Goal: Task Accomplishment & Management: Use online tool/utility

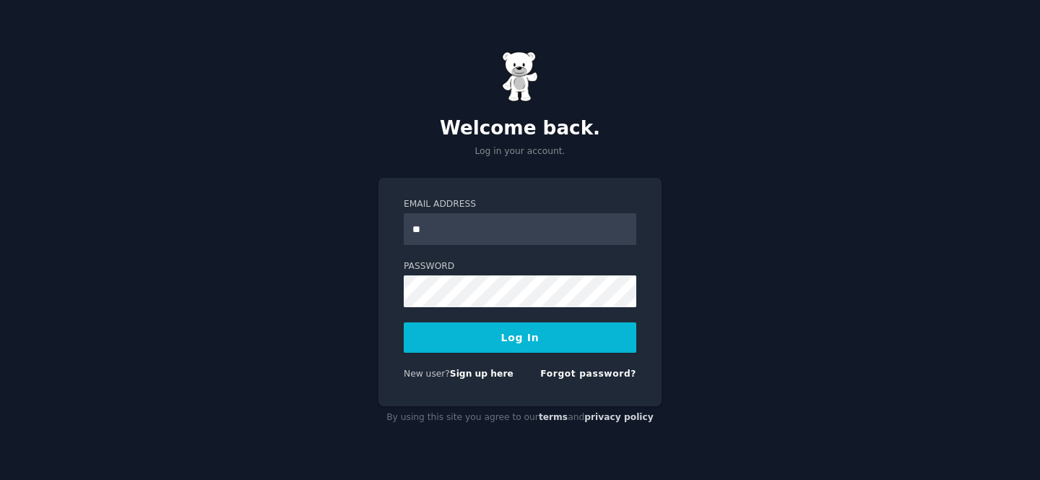
type input "*"
type input "**********"
click at [404, 322] on button "Log In" at bounding box center [520, 337] width 233 height 30
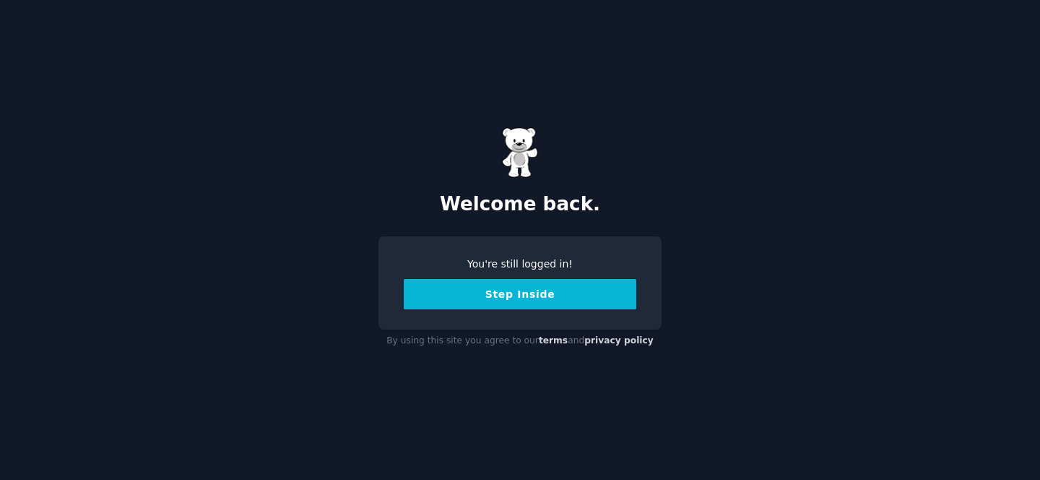
click at [538, 292] on button "Step Inside" at bounding box center [520, 294] width 233 height 30
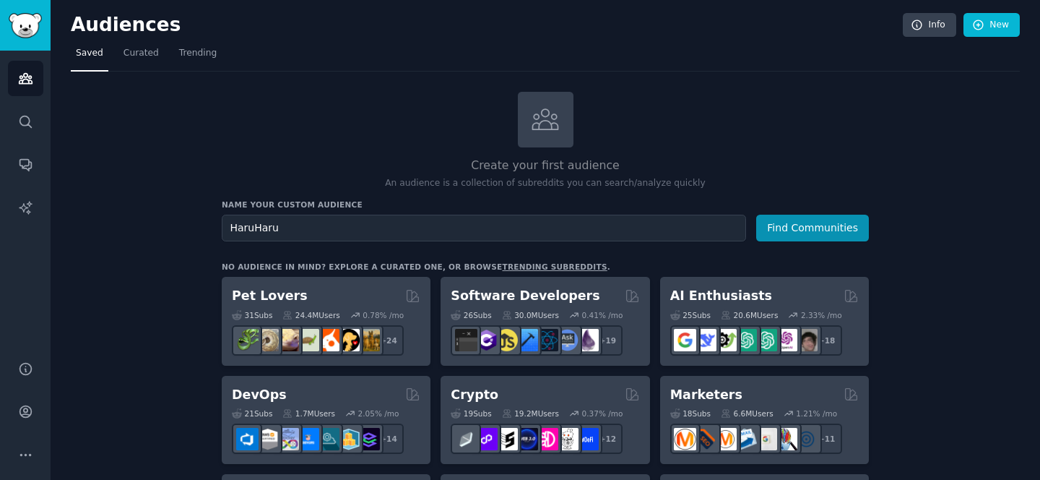
type input "HaruHaru"
click at [756, 215] on button "Find Communities" at bounding box center [812, 228] width 113 height 27
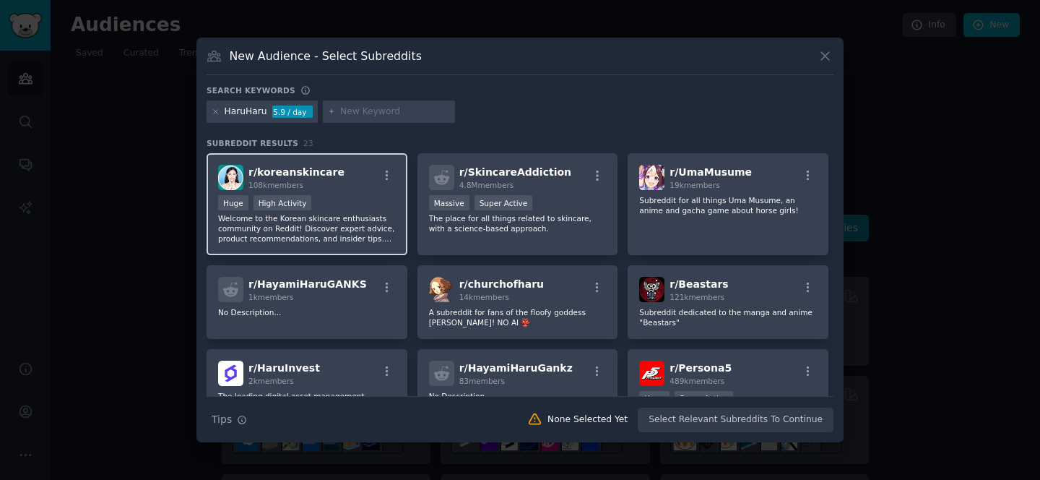
click at [361, 196] on div "Huge High Activity" at bounding box center [307, 204] width 178 height 18
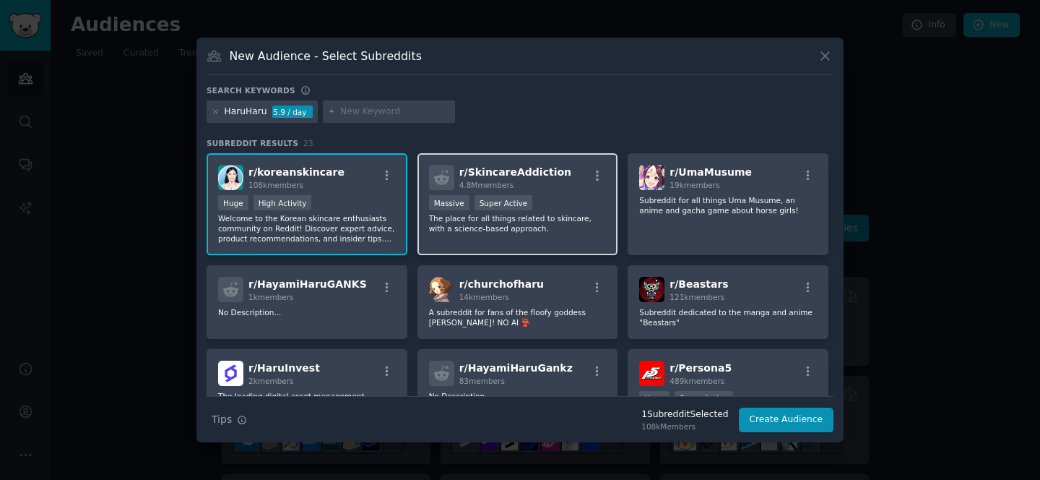
click at [579, 223] on p "The place for all things related to skincare, with a science-based approach." at bounding box center [518, 223] width 178 height 20
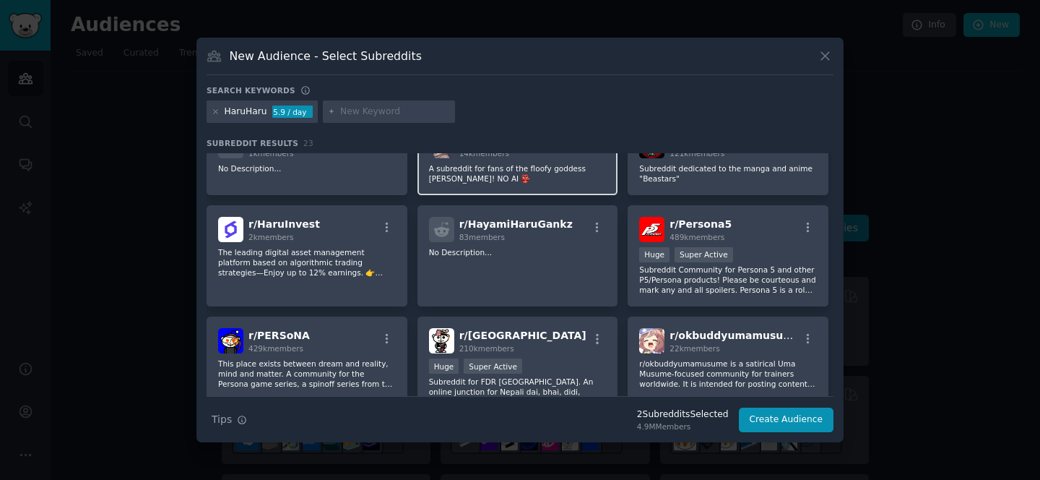
scroll to position [205, 0]
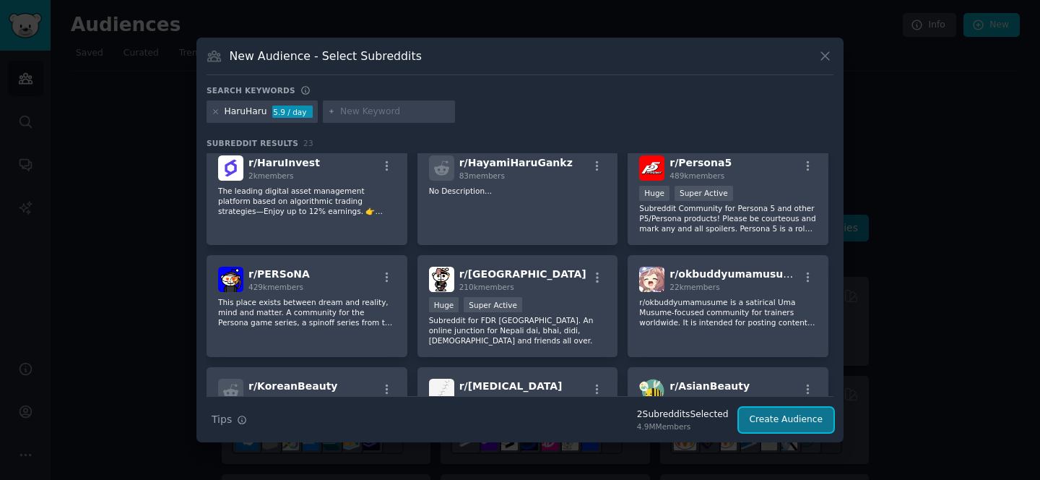
click at [793, 416] on button "Create Audience" at bounding box center [786, 419] width 95 height 25
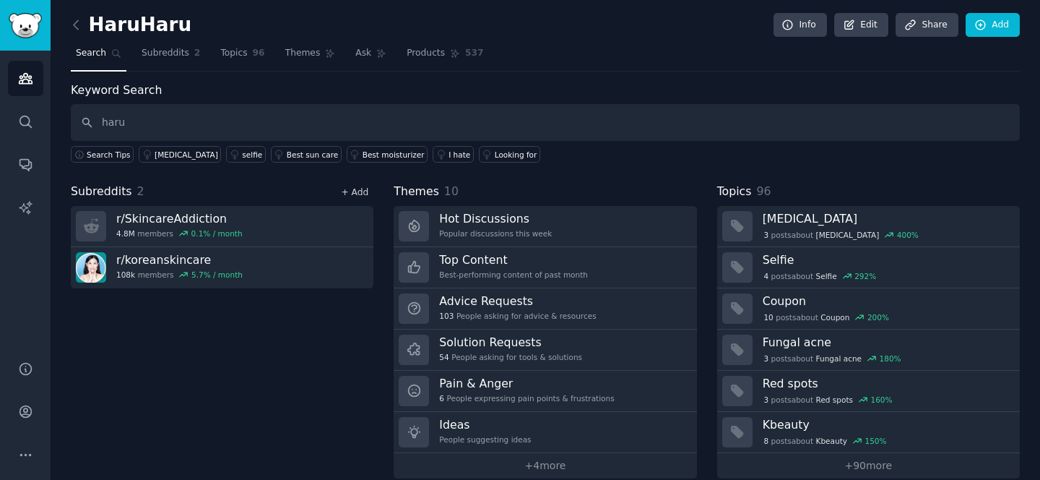
click at [358, 193] on link "+ Add" at bounding box center [354, 192] width 27 height 10
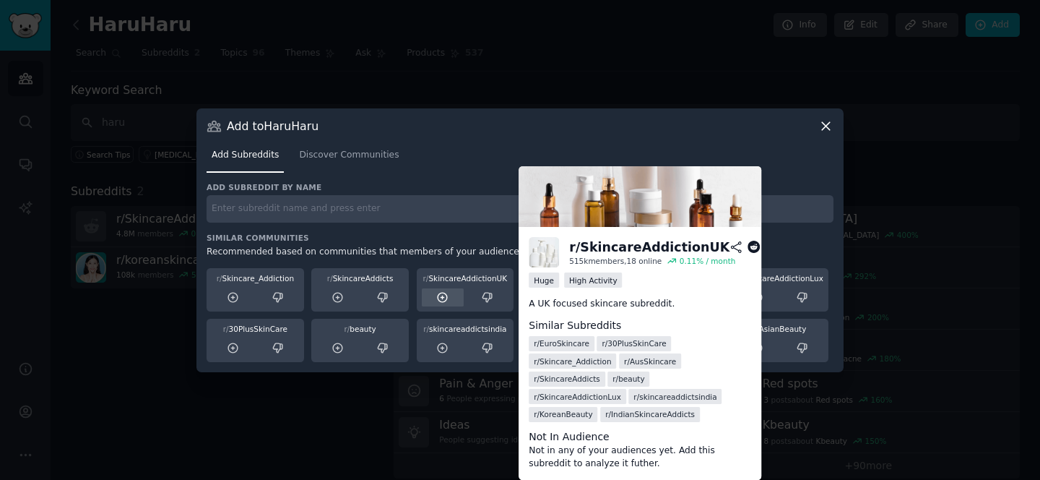
click at [439, 299] on icon at bounding box center [442, 297] width 13 height 13
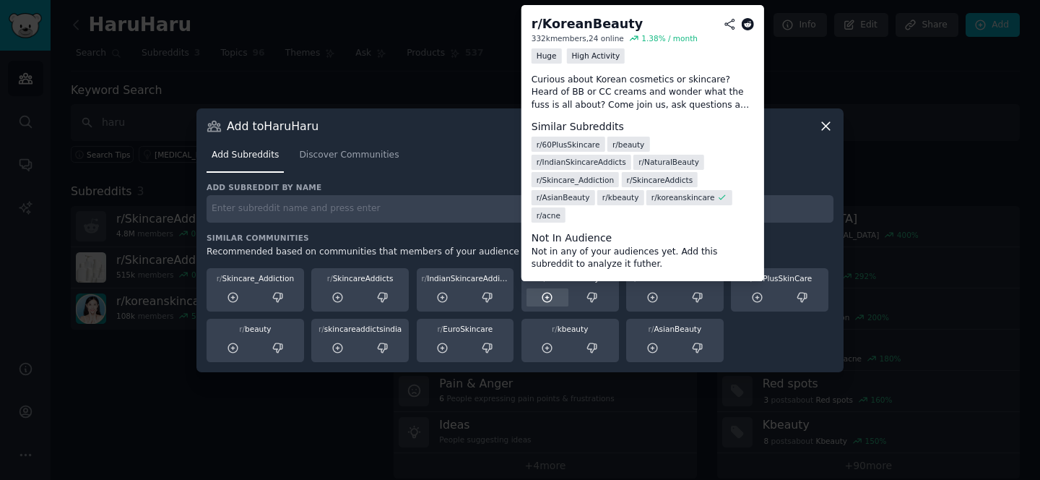
click at [550, 297] on icon at bounding box center [547, 297] width 13 height 13
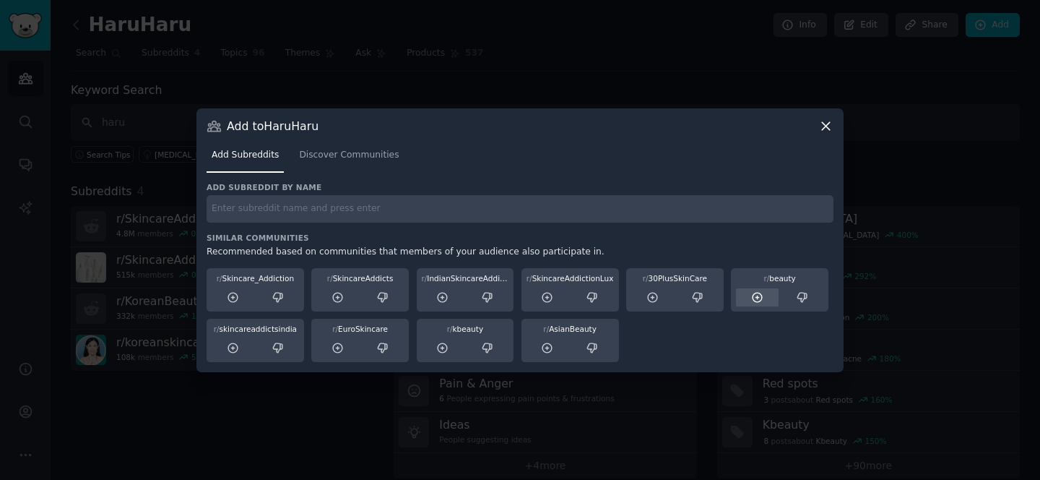
click at [759, 300] on icon at bounding box center [757, 297] width 9 height 9
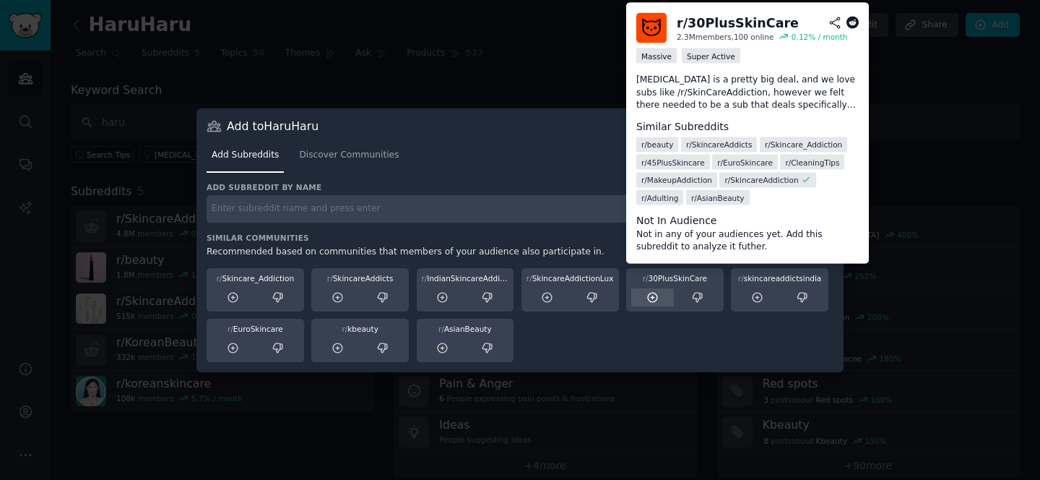
click at [657, 292] on icon at bounding box center [652, 297] width 13 height 13
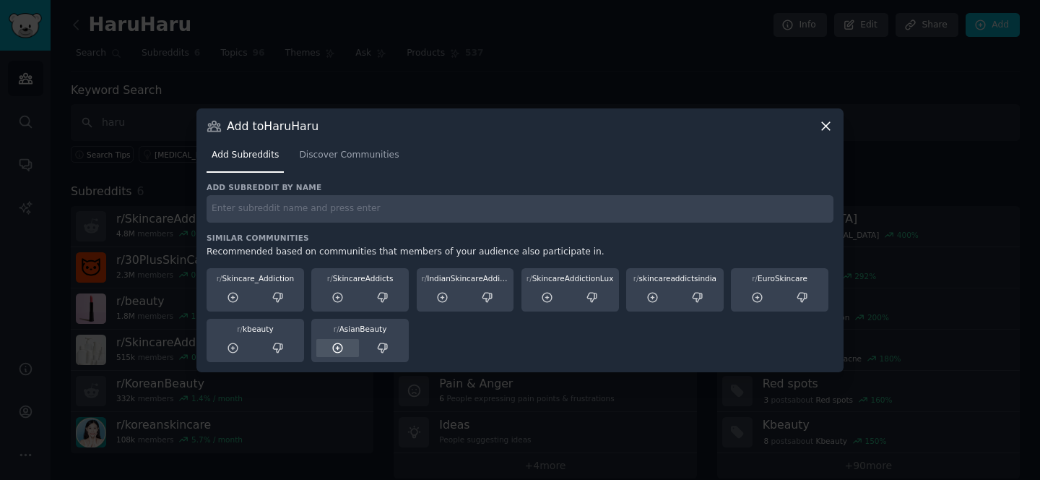
click at [338, 353] on icon at bounding box center [338, 348] width 13 height 13
click at [227, 350] on icon at bounding box center [233, 348] width 13 height 13
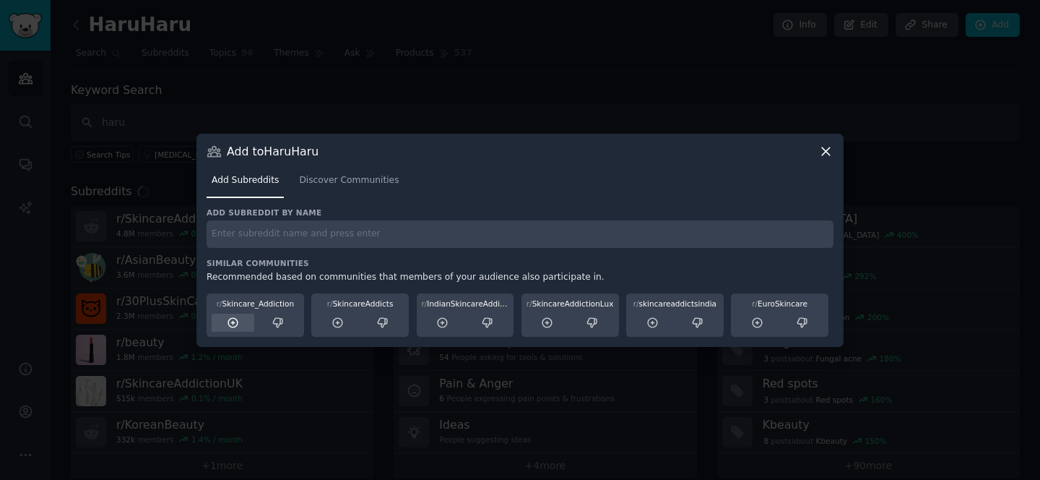
click at [227, 324] on icon at bounding box center [233, 322] width 13 height 13
click at [228, 323] on icon at bounding box center [232, 322] width 9 height 9
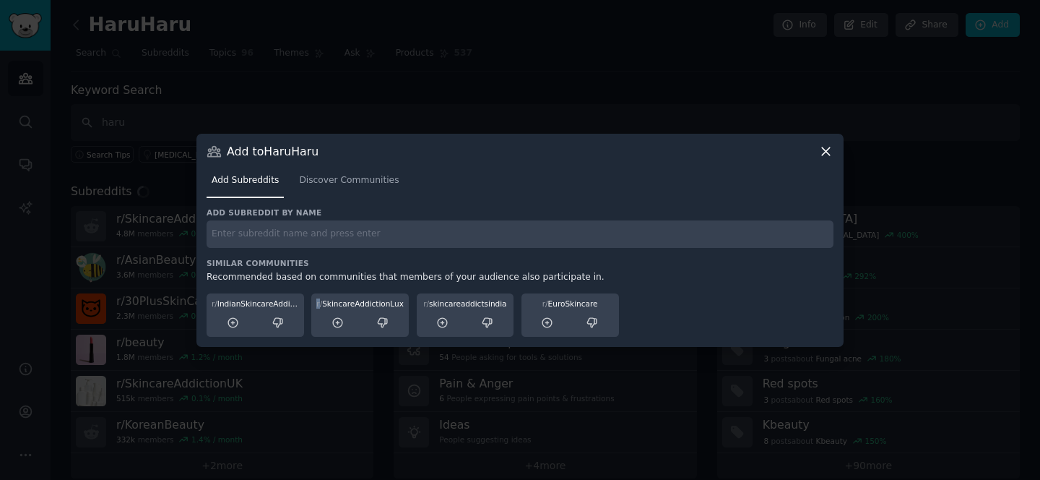
click at [228, 323] on icon at bounding box center [232, 322] width 9 height 9
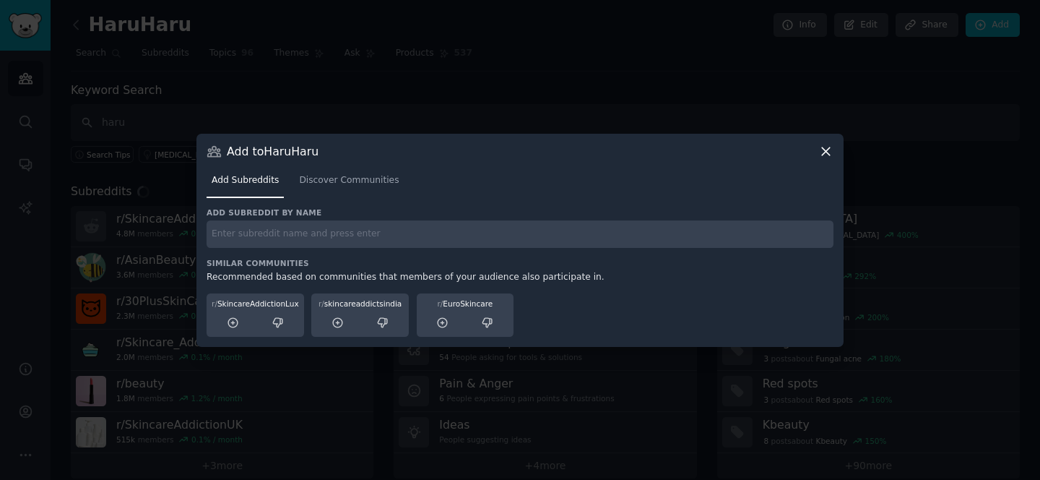
click at [149, 330] on div at bounding box center [520, 240] width 1040 height 480
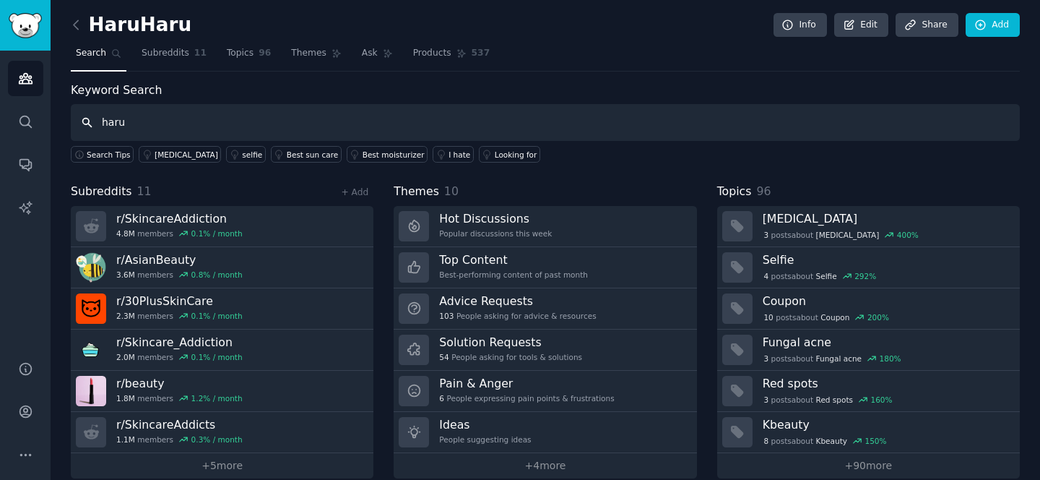
click at [233, 119] on input "haru" at bounding box center [545, 122] width 949 height 37
type input "h"
type input "m"
click at [308, 124] on input "text" at bounding box center [545, 122] width 949 height 37
paste input "equalberry"
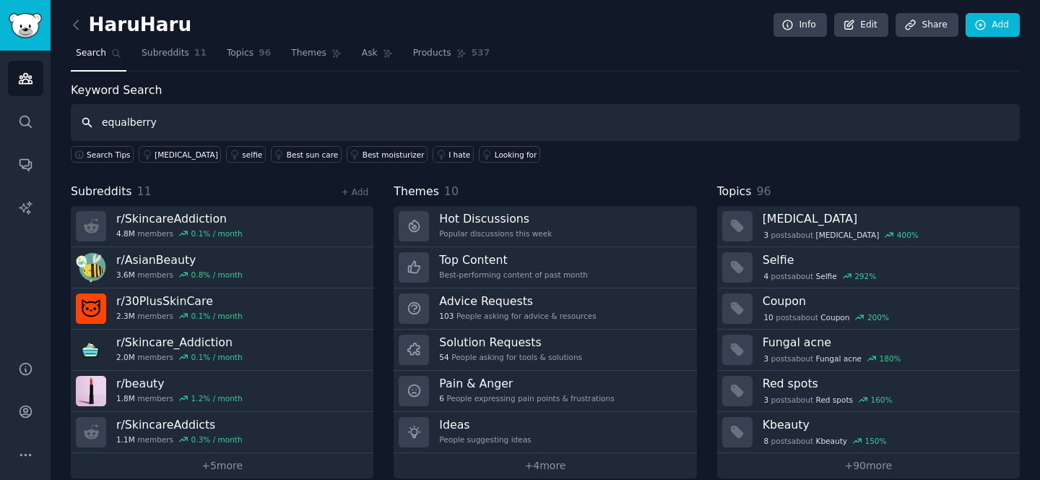
type input "equalberry"
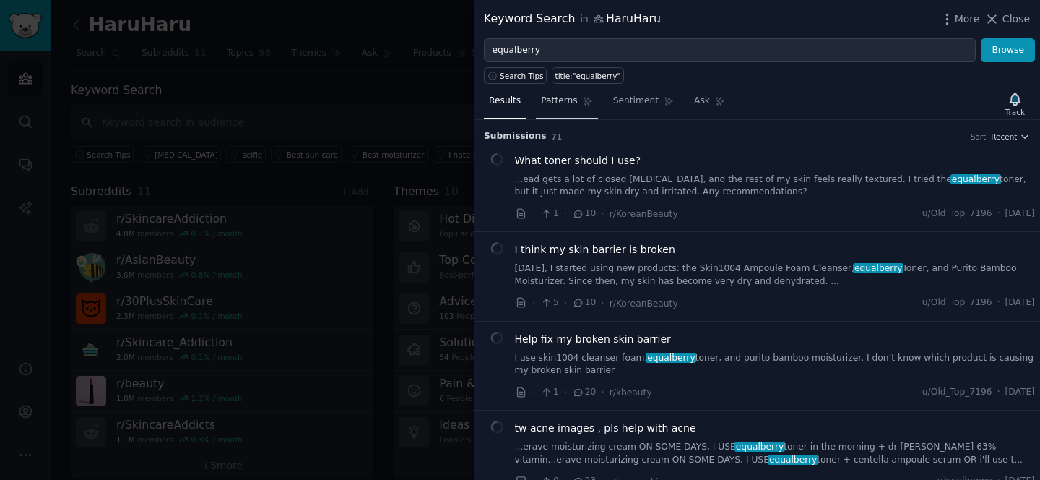
click at [567, 102] on span "Patterns" at bounding box center [559, 101] width 36 height 13
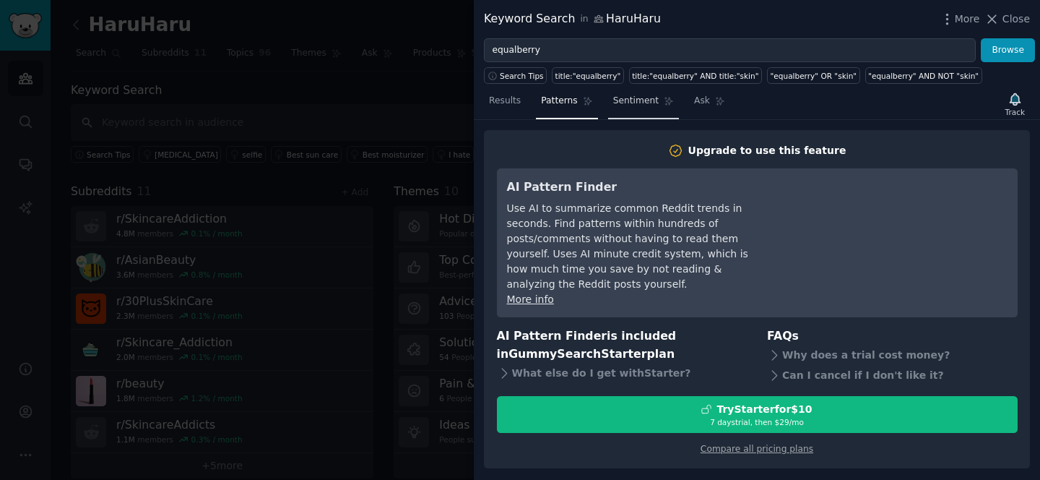
click at [648, 104] on span "Sentiment" at bounding box center [636, 101] width 46 height 13
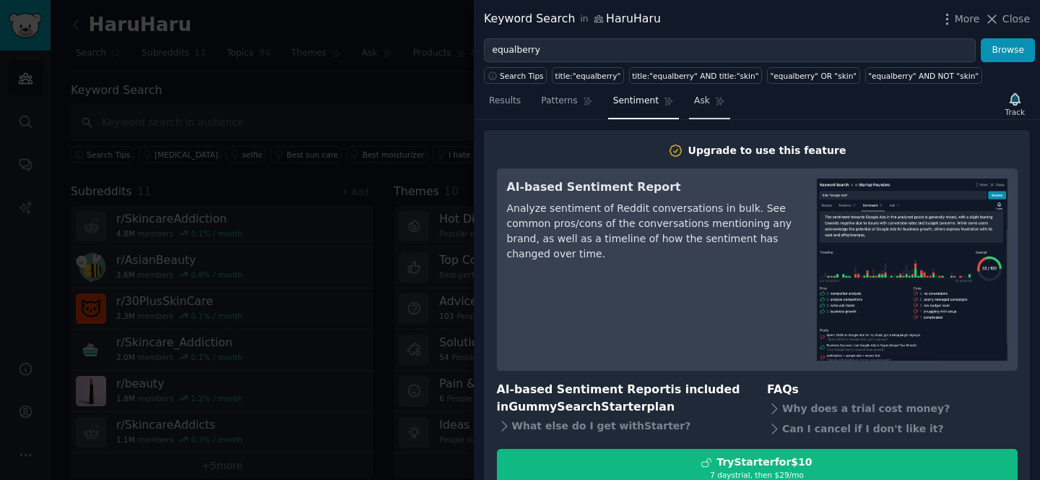
click at [697, 108] on link "Ask" at bounding box center [709, 105] width 41 height 30
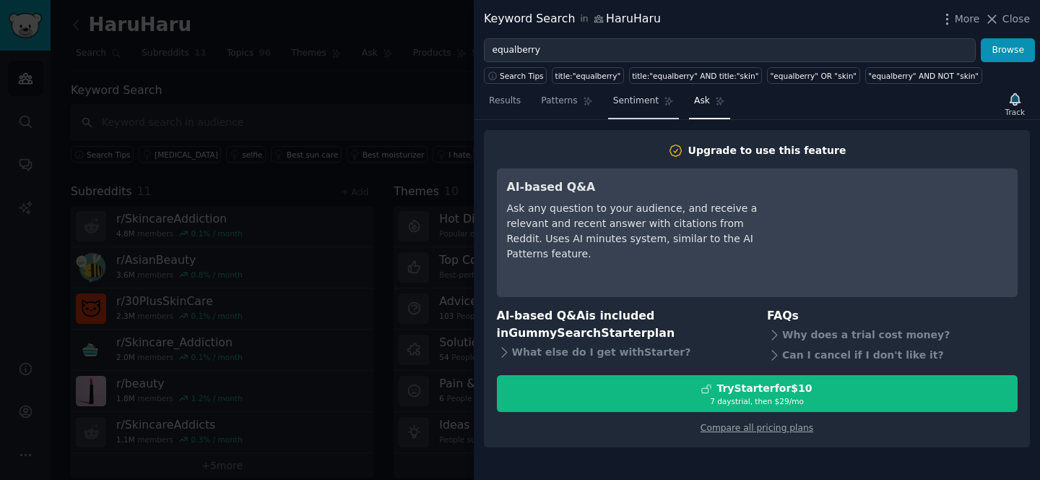
click at [623, 107] on link "Sentiment" at bounding box center [643, 105] width 71 height 30
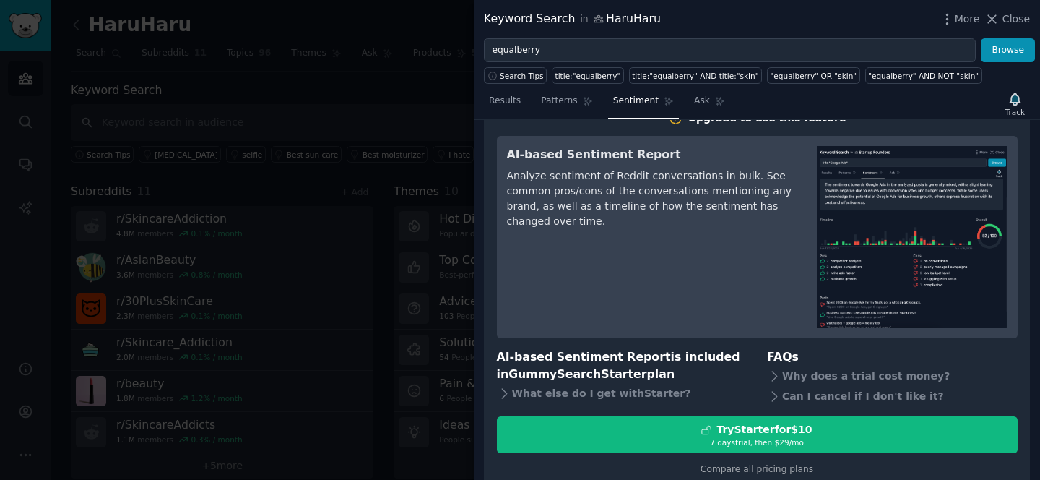
scroll to position [30, 0]
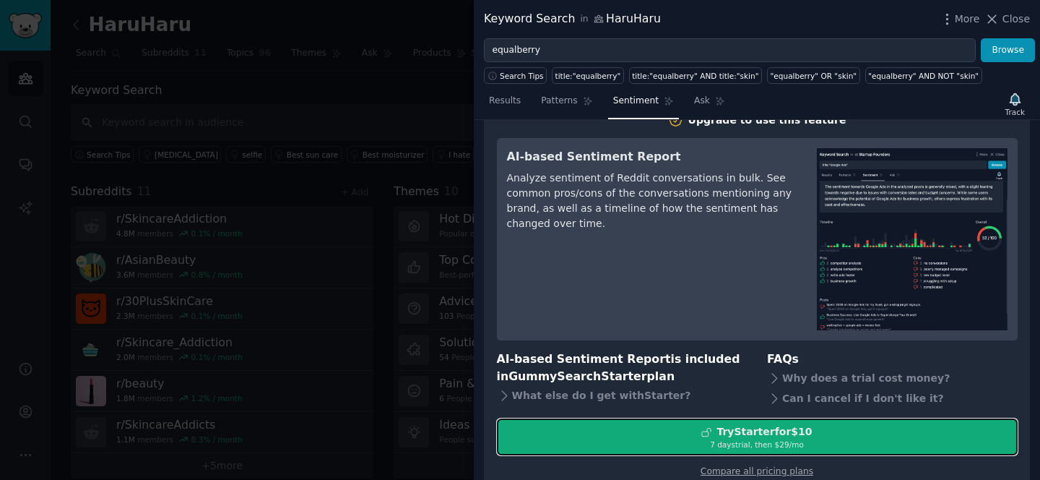
click at [693, 441] on div "7 days trial, then $ 29 /mo" at bounding box center [757, 444] width 519 height 10
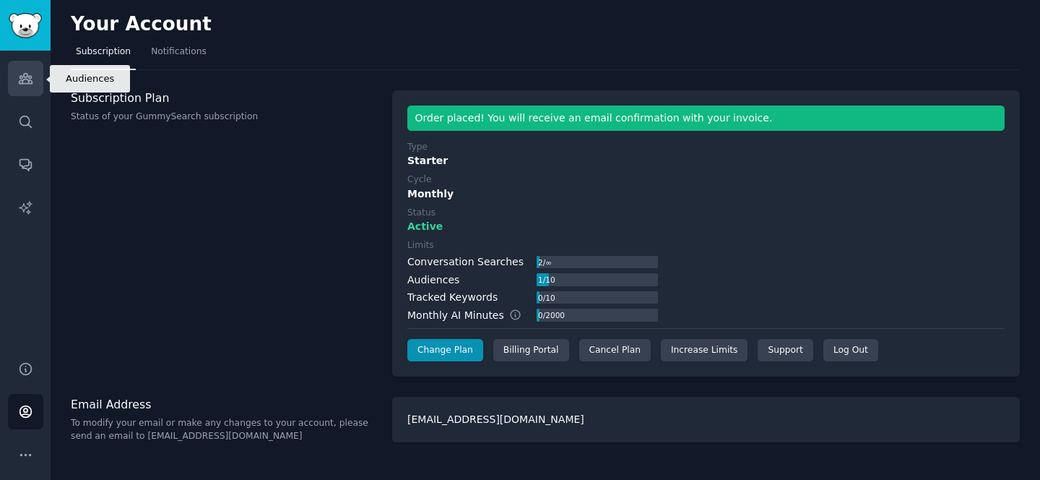
click at [28, 87] on link "Audiences" at bounding box center [25, 78] width 35 height 35
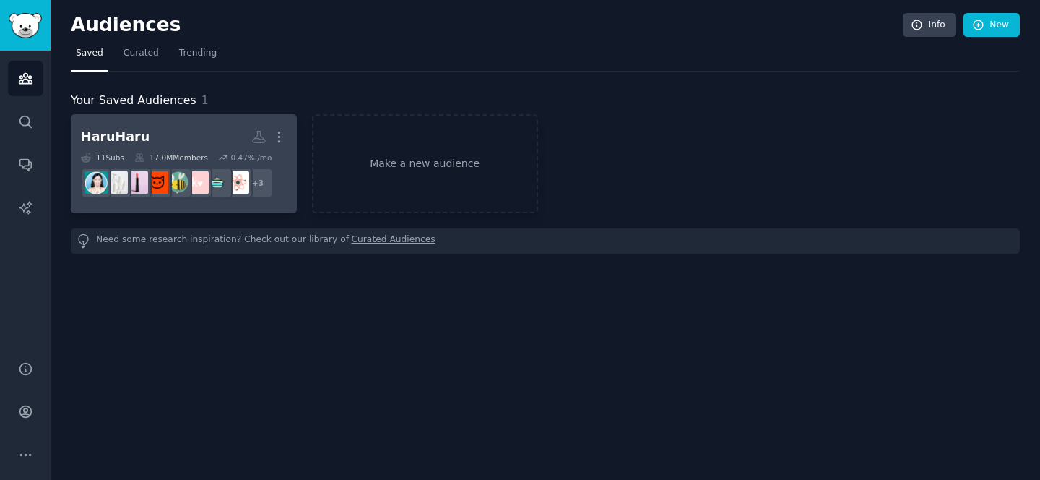
click at [168, 137] on h2 "HaruHaru More" at bounding box center [184, 136] width 206 height 25
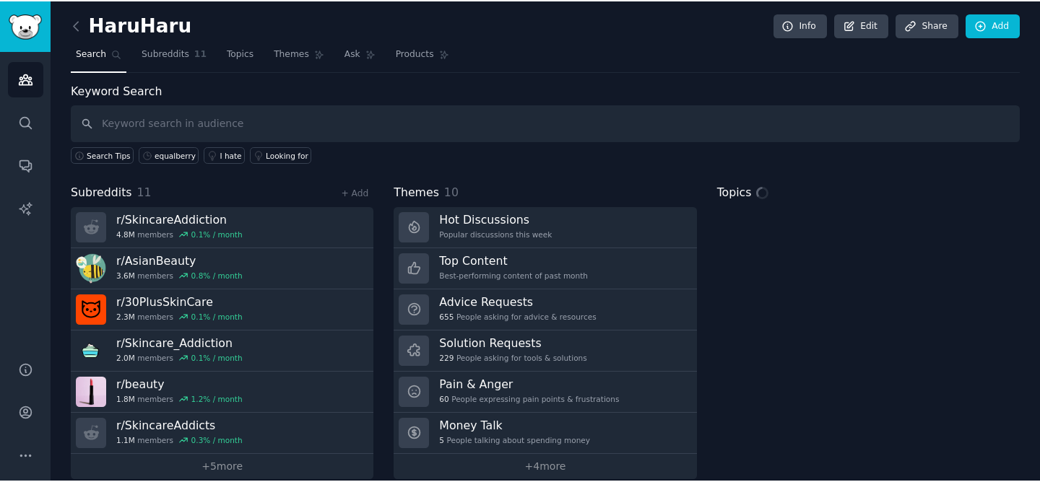
scroll to position [18, 0]
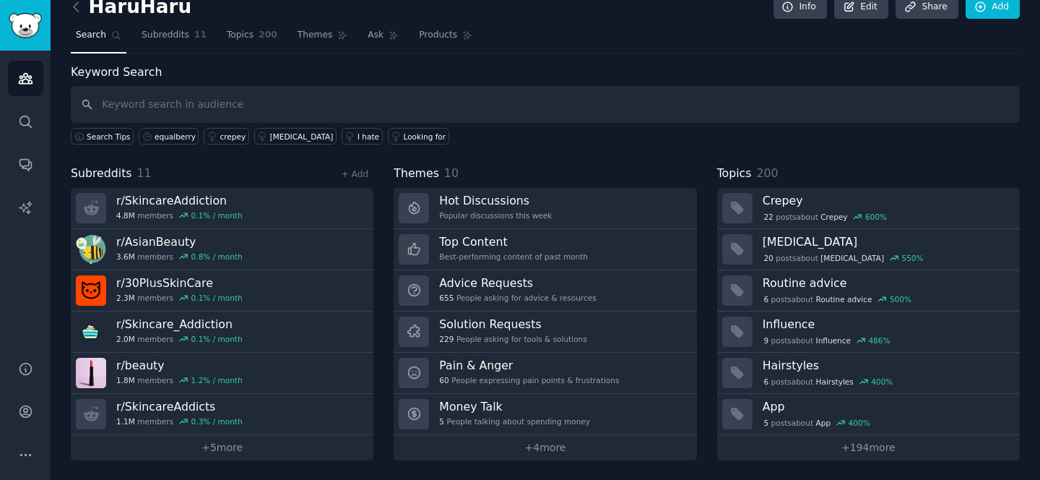
click at [204, 102] on input "text" at bounding box center [545, 104] width 949 height 37
type input "[PERSON_NAME]"
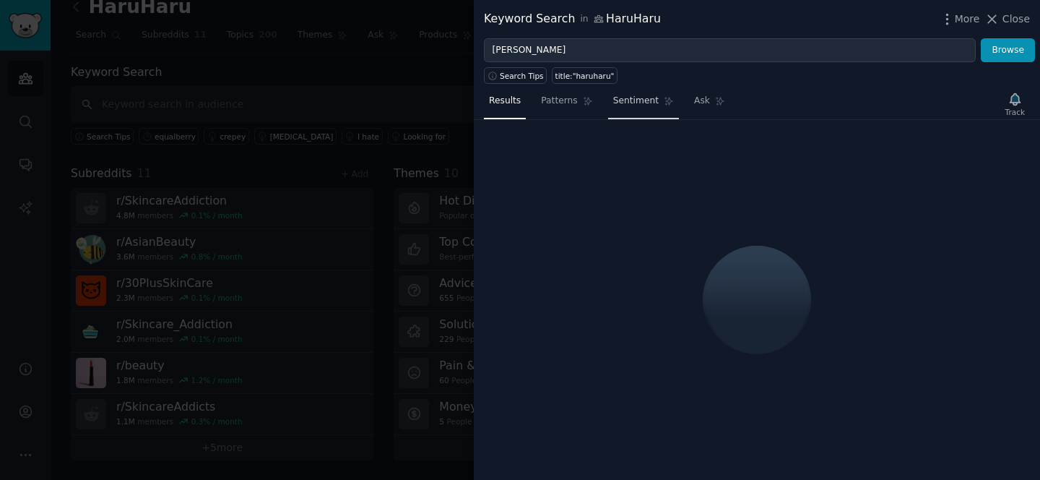
click at [654, 100] on span "Sentiment" at bounding box center [636, 101] width 46 height 13
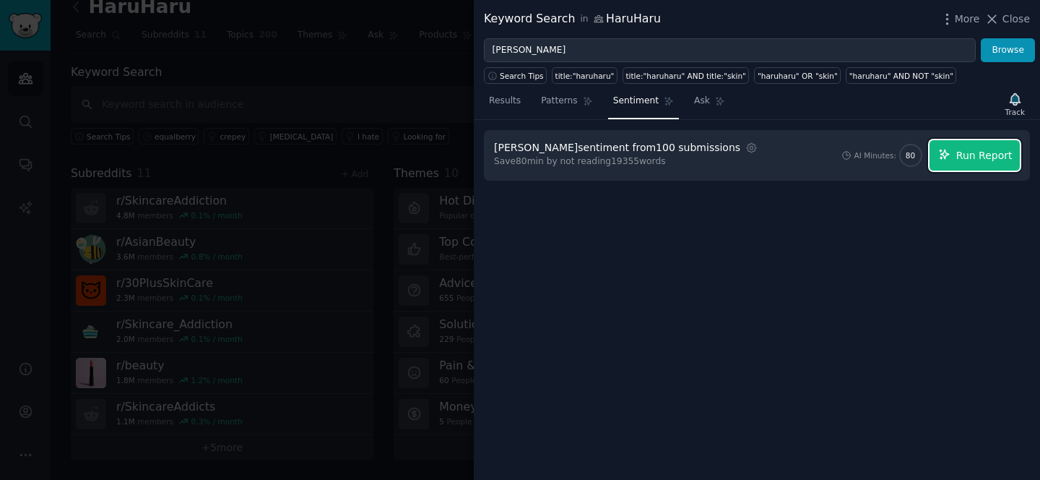
click at [945, 146] on button "Run Report" at bounding box center [975, 155] width 90 height 30
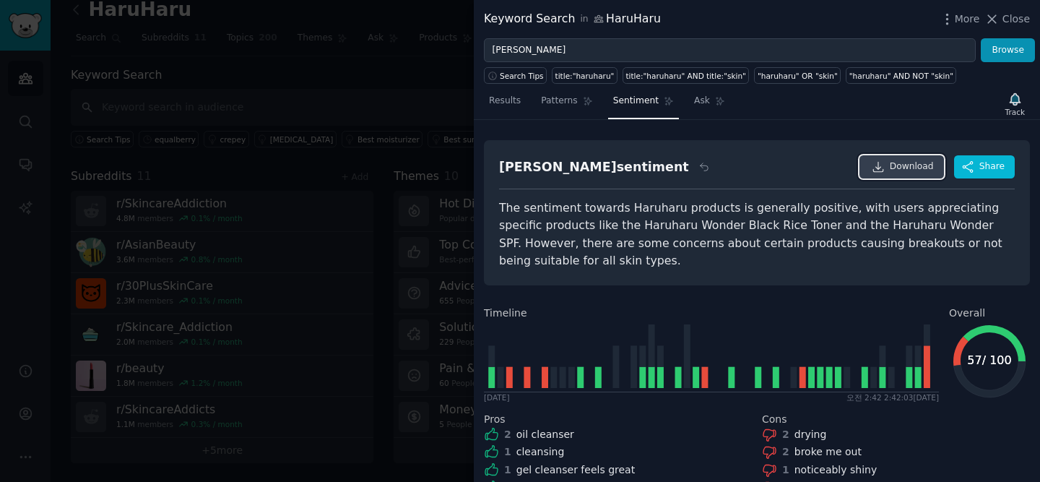
click at [888, 167] on link "Download" at bounding box center [902, 166] width 85 height 23
click at [556, 106] on span "Patterns" at bounding box center [559, 101] width 36 height 13
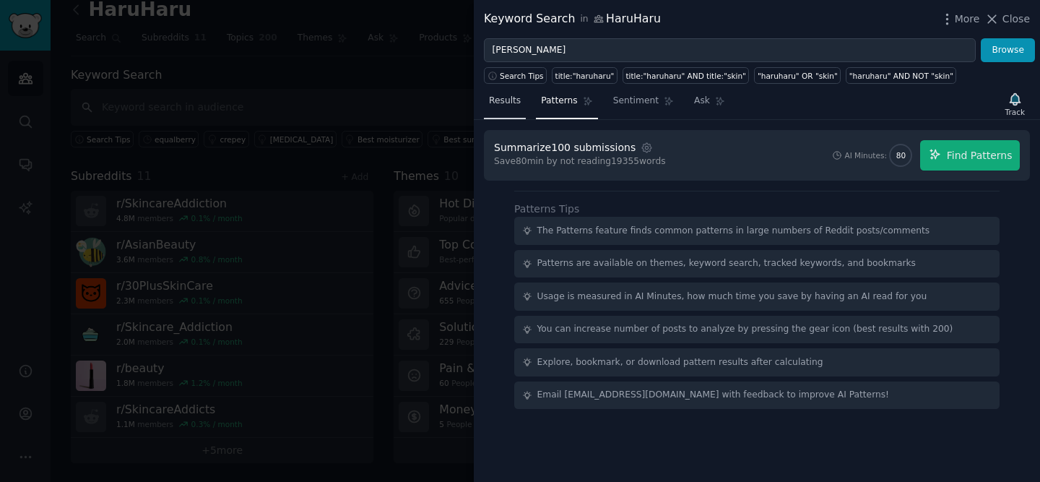
click at [514, 109] on link "Results" at bounding box center [505, 105] width 42 height 30
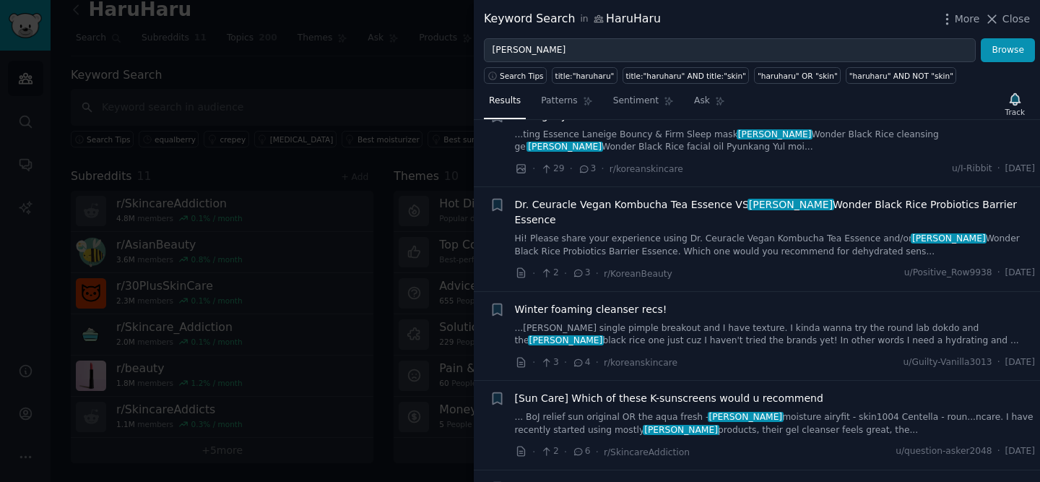
scroll to position [968, 0]
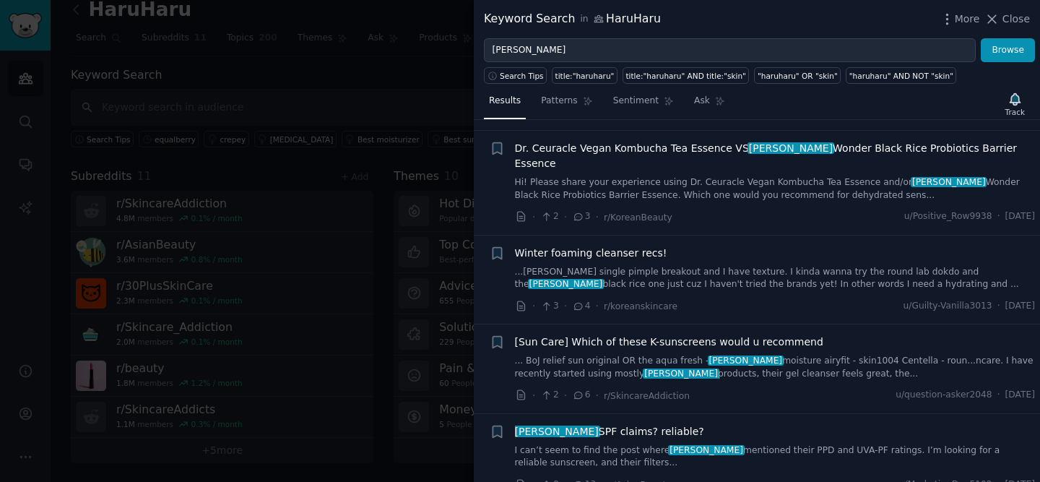
click at [377, 306] on div at bounding box center [520, 241] width 1040 height 482
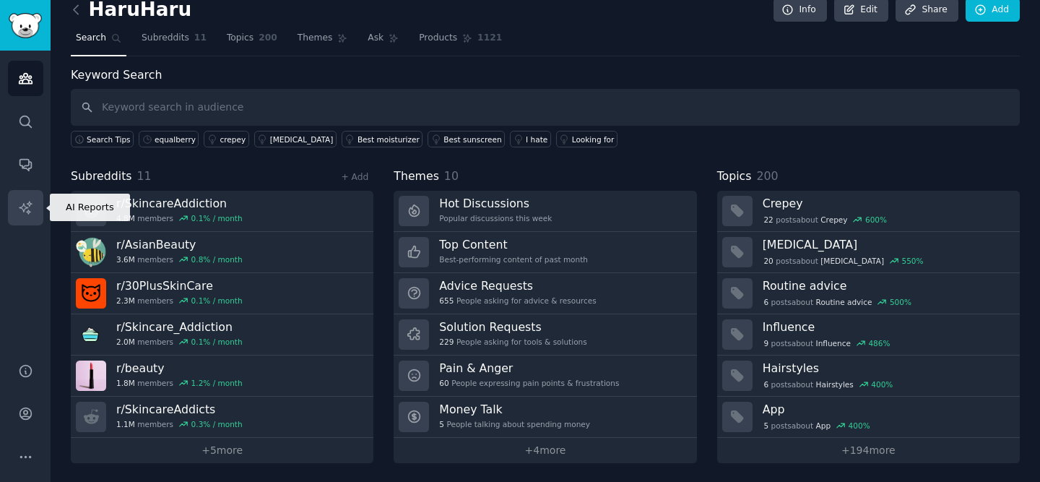
click at [34, 222] on link "AI Reports" at bounding box center [25, 207] width 35 height 35
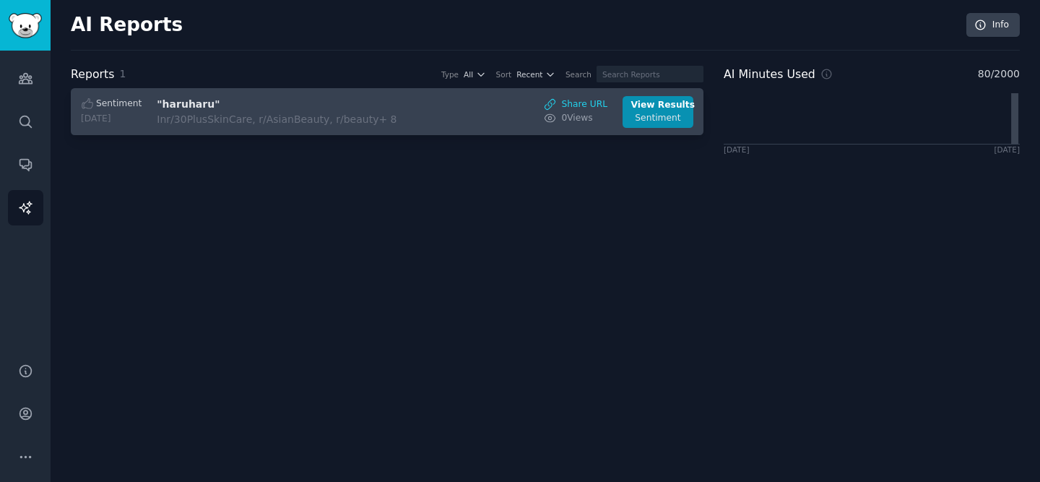
click at [446, 116] on div "Sentiment 2025-09-07 "haruharu" In r/30PlusSkinCare, r/AsianBeauty, r/beauty + …" at bounding box center [388, 112] width 618 height 32
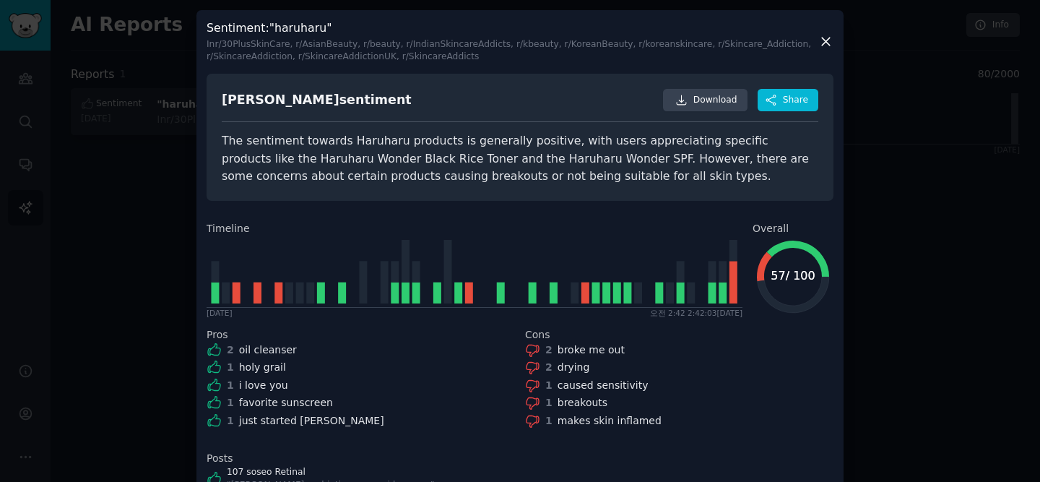
click at [904, 168] on div at bounding box center [520, 241] width 1040 height 482
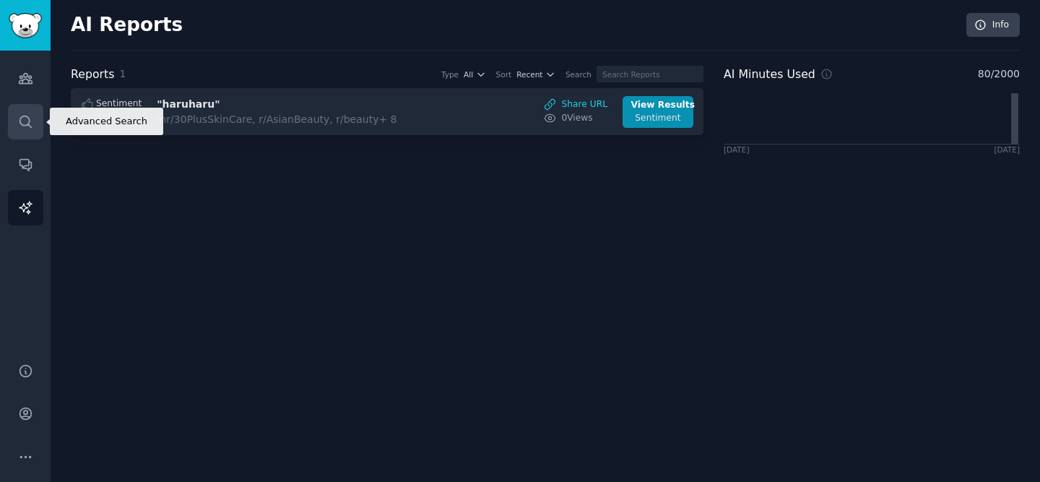
click at [29, 120] on icon "Sidebar" at bounding box center [26, 122] width 12 height 12
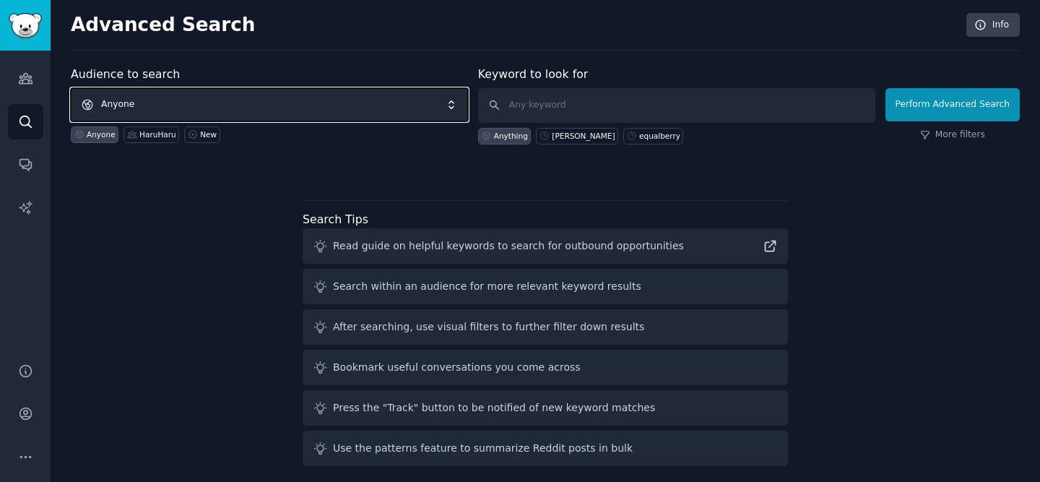
click at [348, 95] on span "Anyone" at bounding box center [269, 104] width 397 height 33
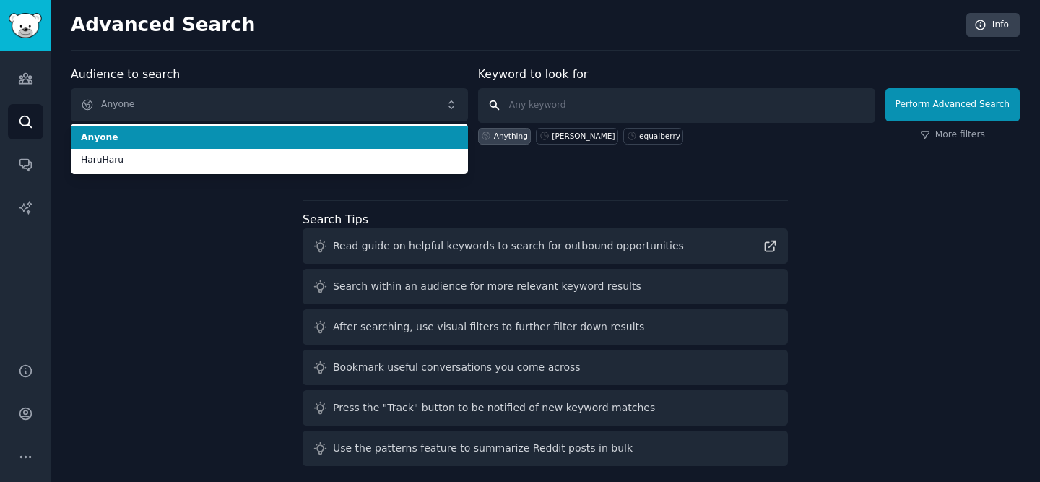
click at [580, 96] on input "text" at bounding box center [676, 105] width 397 height 35
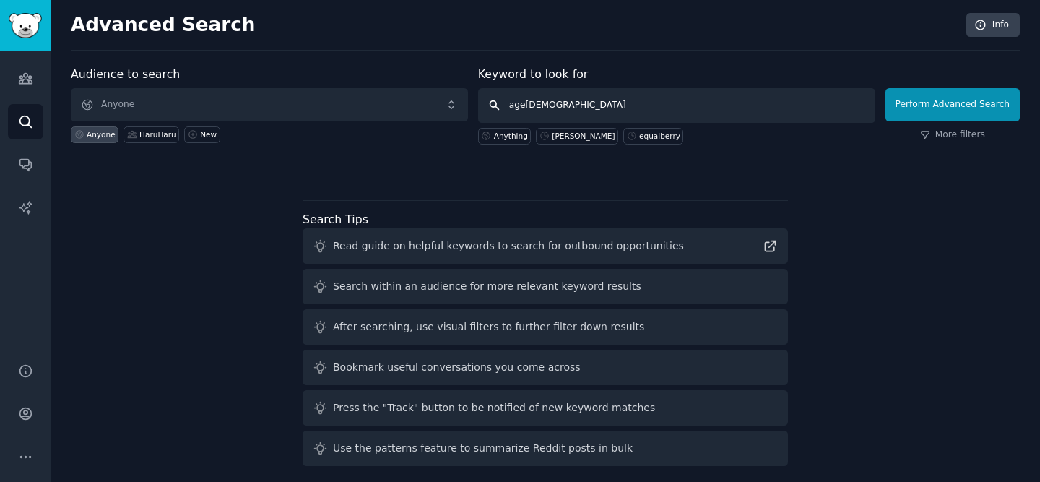
type input "age20s"
click button "Perform Advanced Search" at bounding box center [953, 104] width 134 height 33
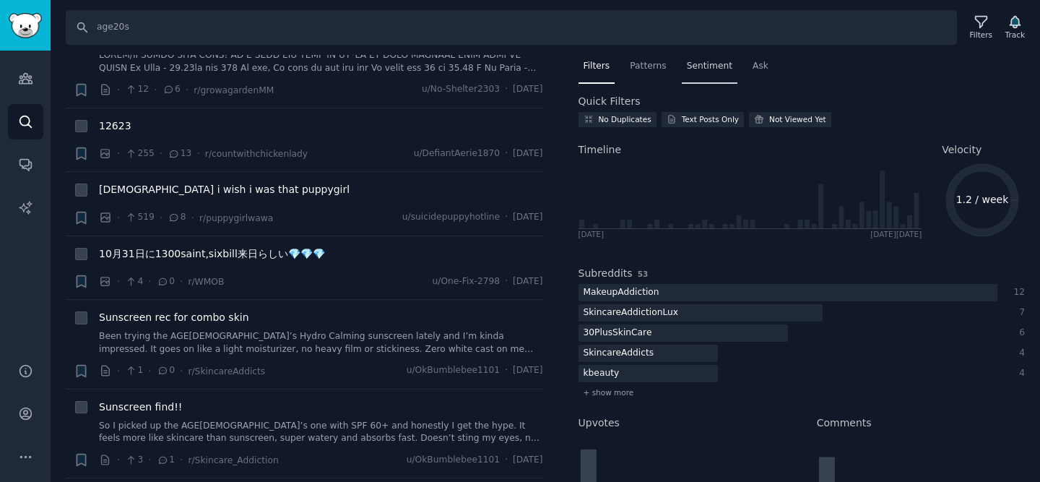
click at [701, 72] on span "Sentiment" at bounding box center [710, 66] width 46 height 13
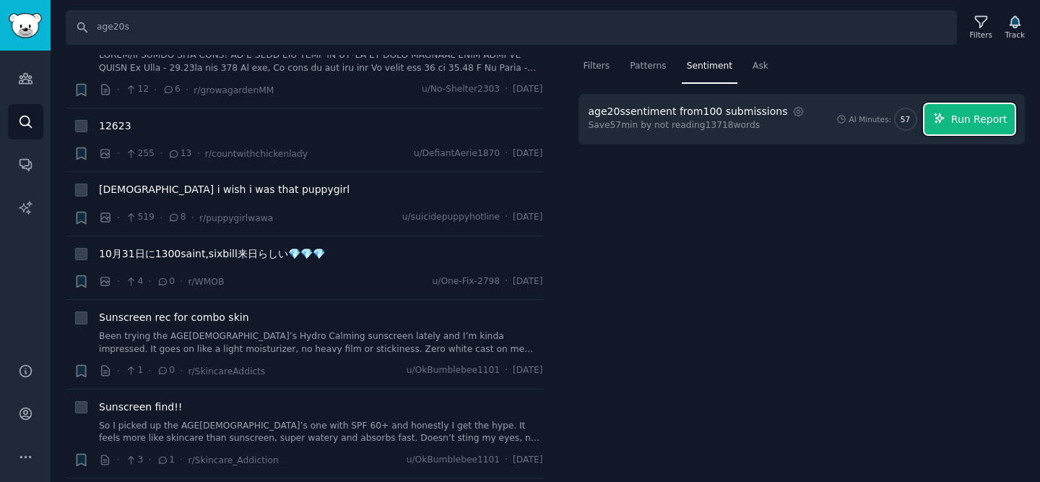
click at [949, 127] on button "Run Report" at bounding box center [970, 119] width 90 height 30
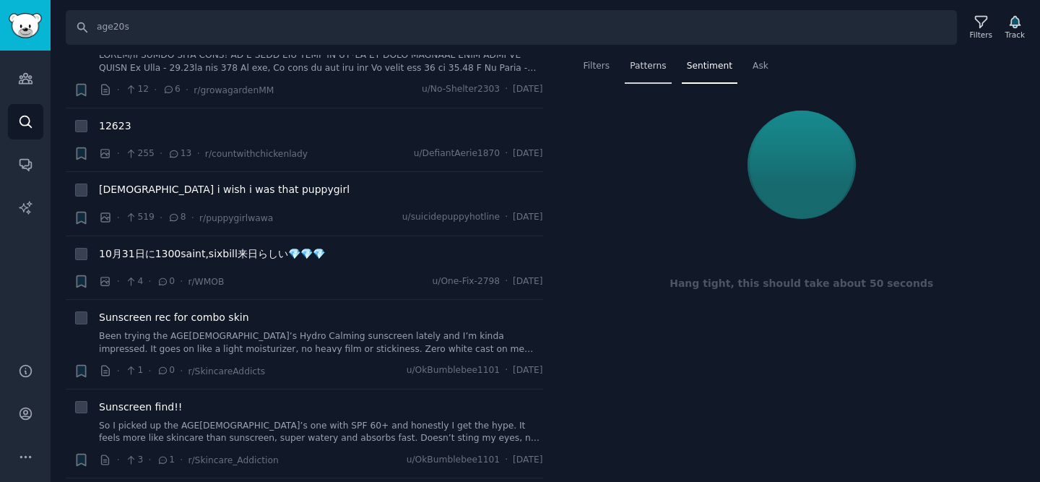
click at [667, 81] on div "Patterns" at bounding box center [648, 70] width 46 height 30
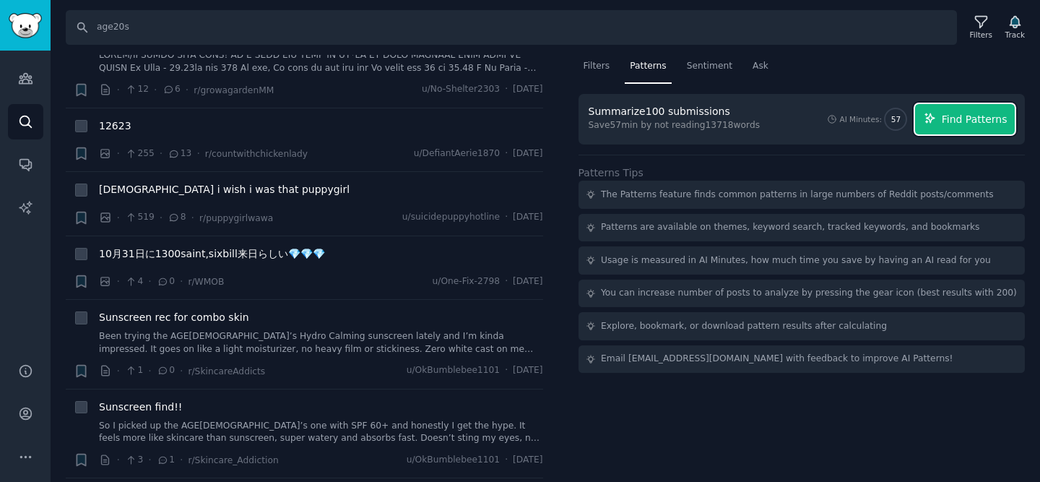
click at [928, 127] on button "Find Patterns" at bounding box center [965, 119] width 100 height 30
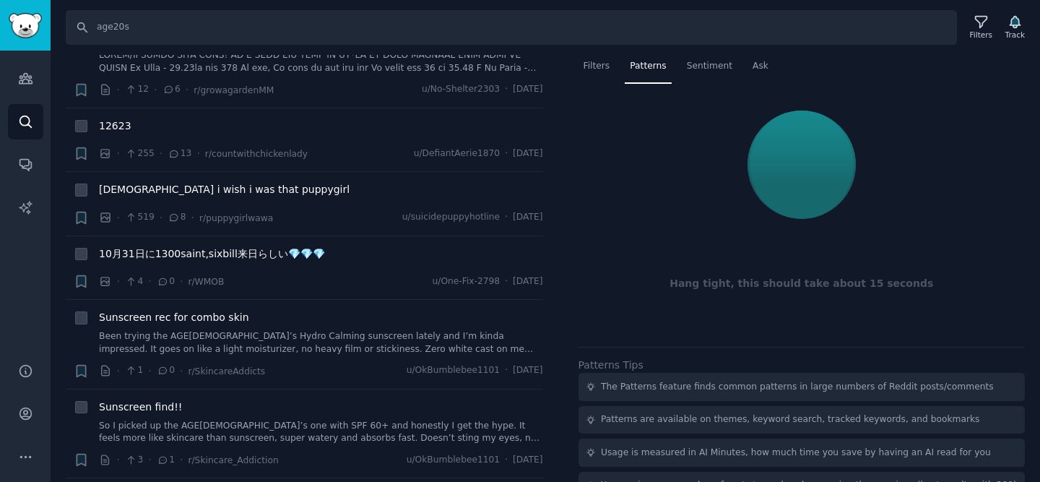
click at [576, 69] on div "Filters Patterns Sentiment Ask Hang tight, this should take about 15 seconds Pa…" at bounding box center [801, 269] width 477 height 428
click at [756, 65] on span "Ask" at bounding box center [761, 66] width 16 height 13
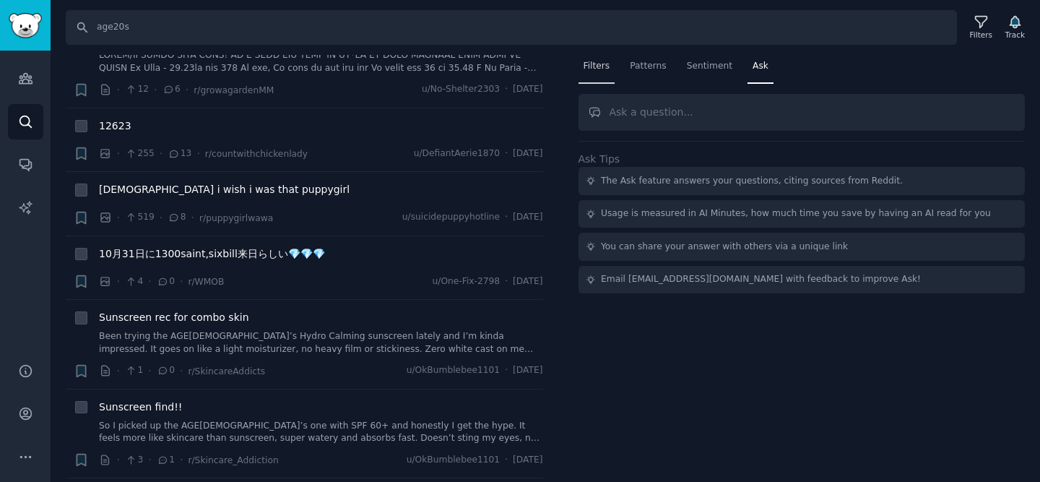
click at [581, 72] on div "Filters" at bounding box center [597, 70] width 37 height 30
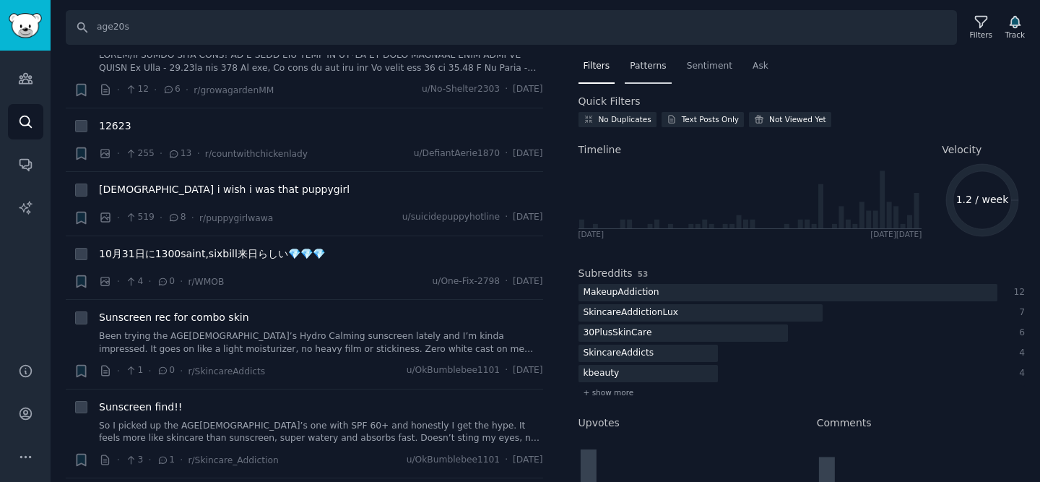
click at [650, 69] on span "Patterns" at bounding box center [648, 66] width 36 height 13
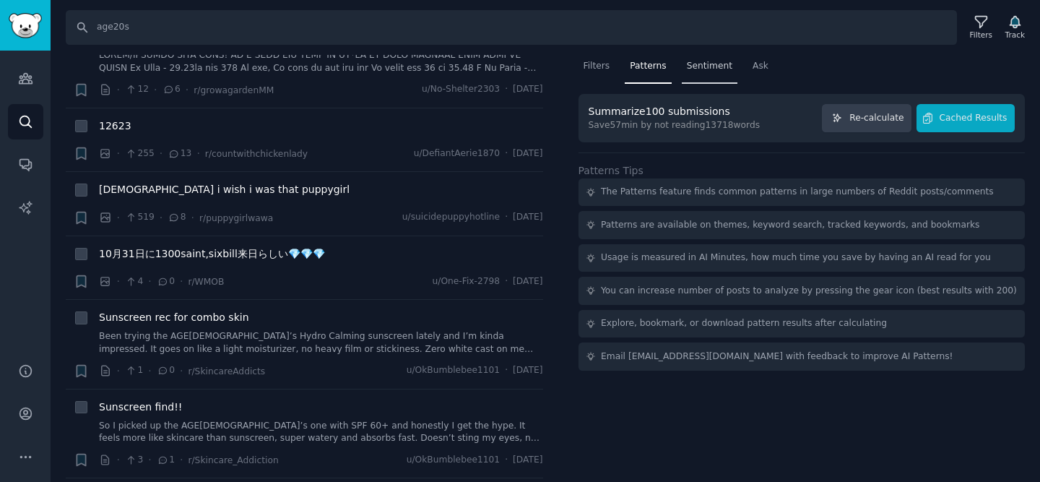
click at [705, 69] on span "Sentiment" at bounding box center [710, 66] width 46 height 13
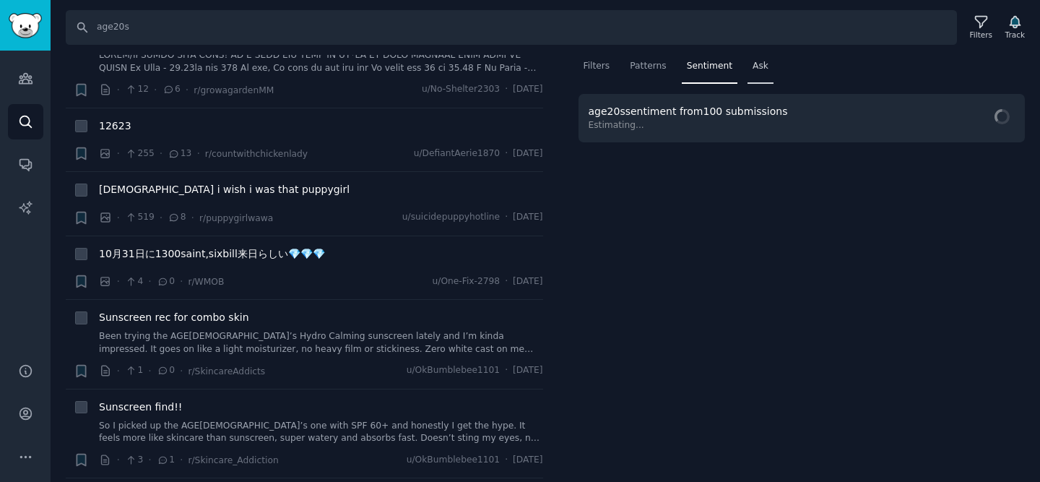
click at [756, 69] on span "Ask" at bounding box center [761, 66] width 16 height 13
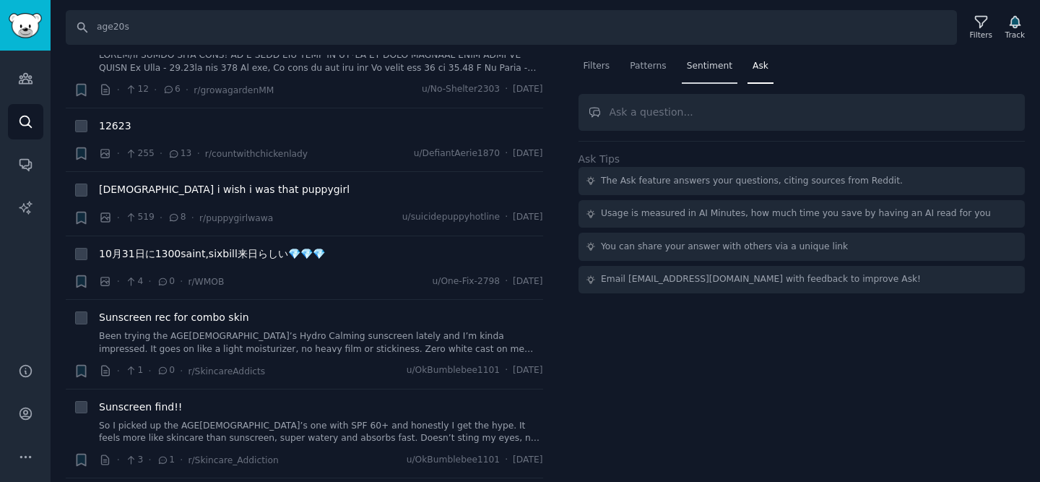
click at [718, 69] on span "Sentiment" at bounding box center [710, 66] width 46 height 13
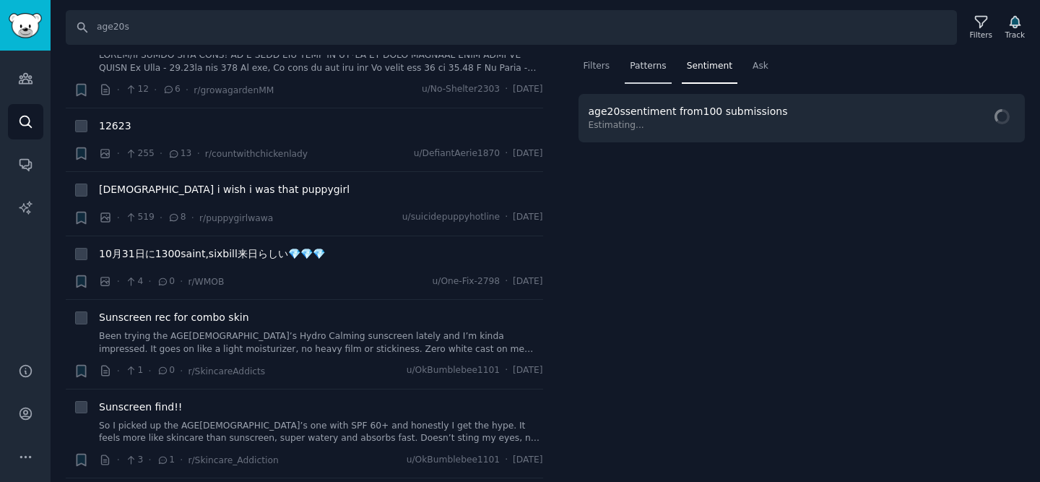
click at [664, 64] on span "Patterns" at bounding box center [648, 66] width 36 height 13
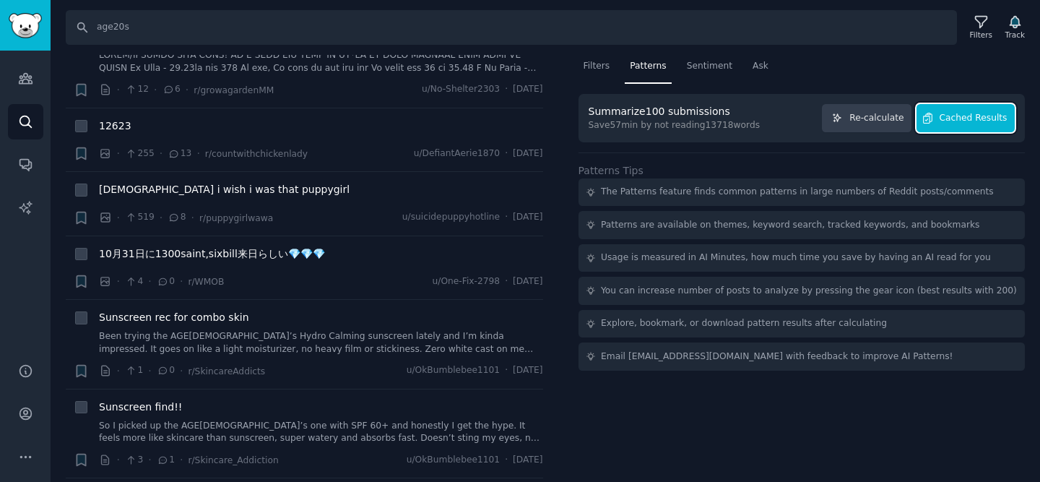
click at [949, 126] on button "Cached Results" at bounding box center [966, 118] width 98 height 28
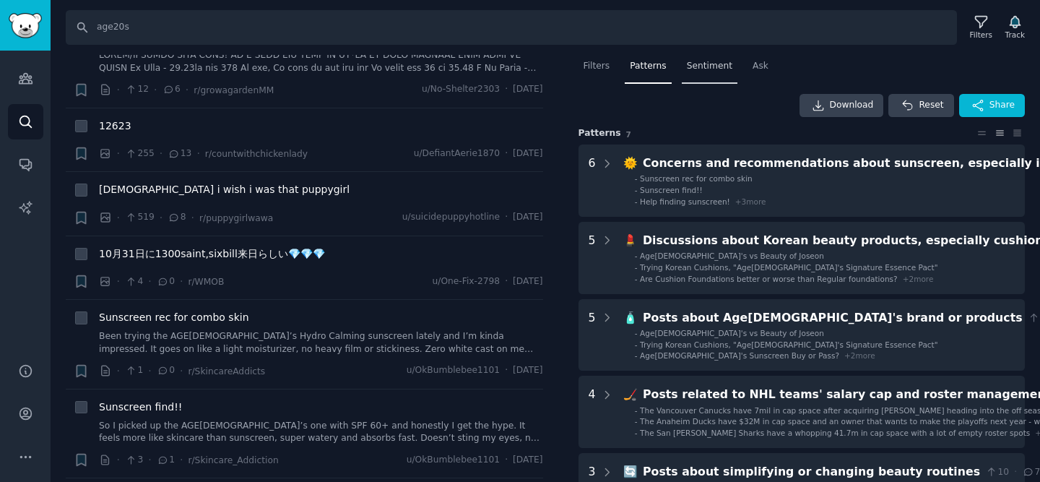
click at [716, 73] on div "Sentiment" at bounding box center [710, 70] width 56 height 30
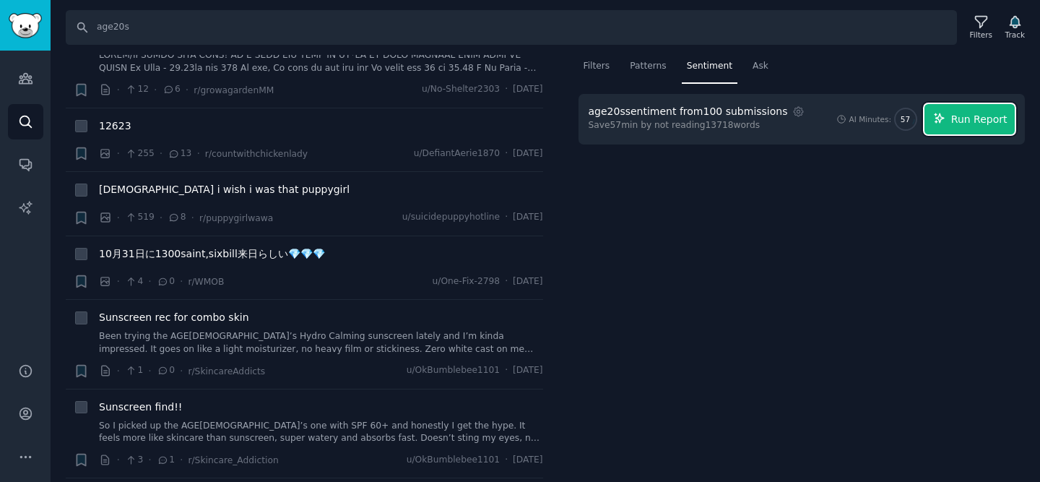
click at [974, 127] on button "Run Report" at bounding box center [970, 119] width 90 height 30
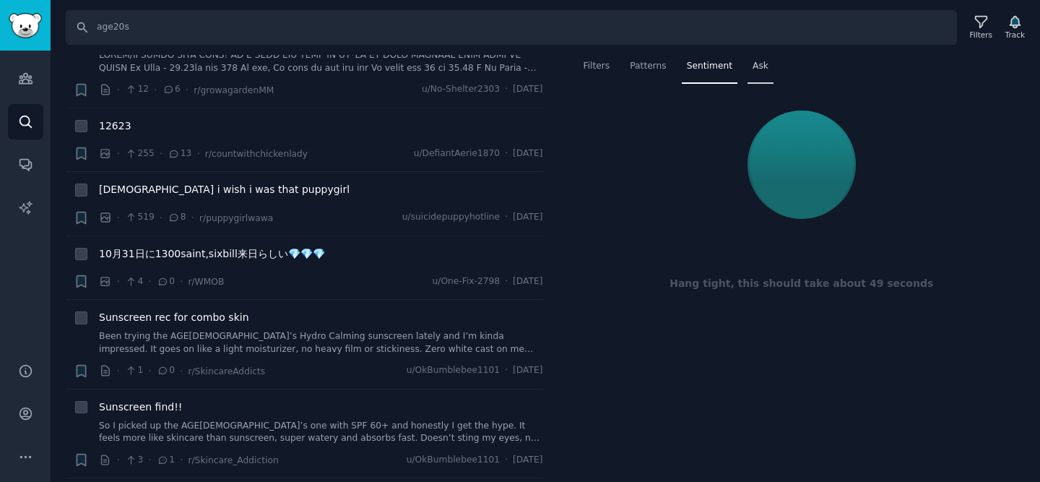
click at [753, 60] on span "Ask" at bounding box center [761, 66] width 16 height 13
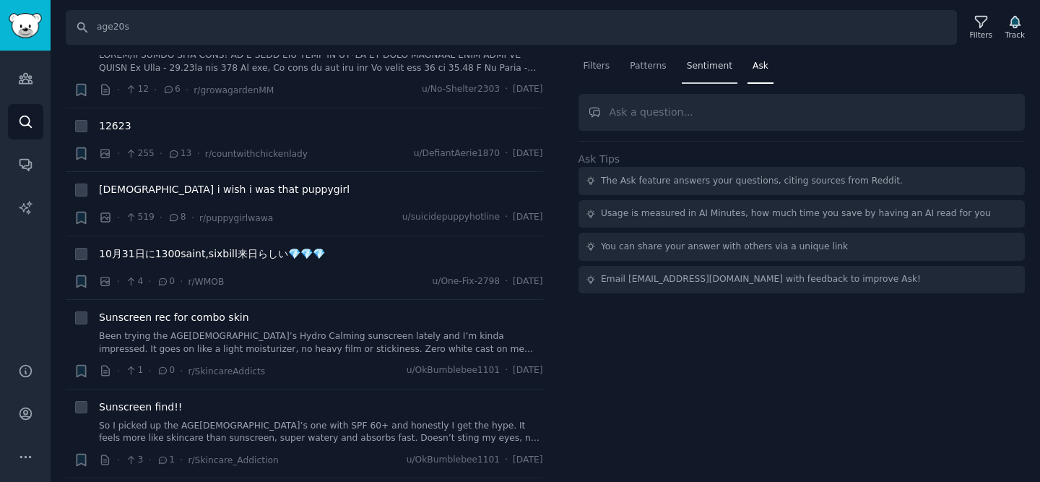
click at [699, 68] on span "Sentiment" at bounding box center [710, 66] width 46 height 13
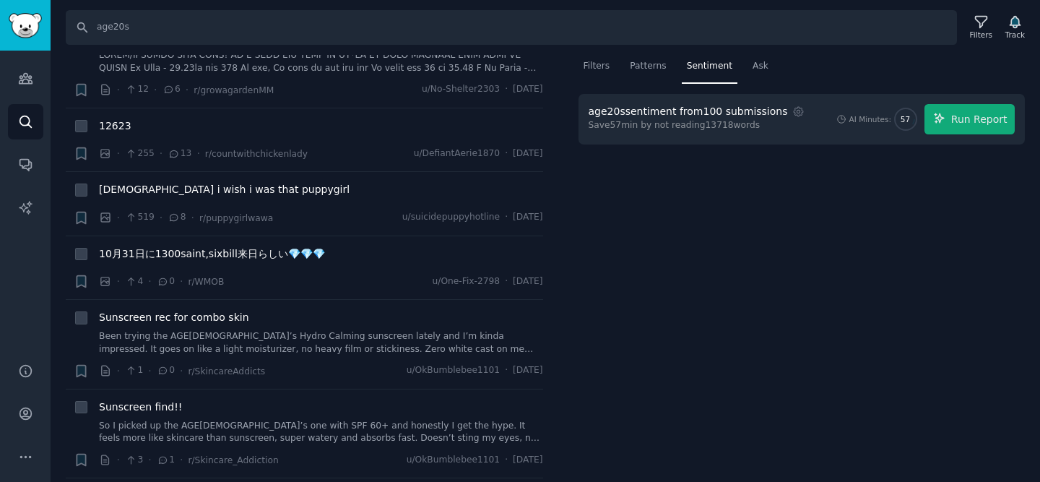
click at [750, 157] on div "Filters Patterns Sentiment Ask age20s sentiment from 100 submissions Settings S…" at bounding box center [801, 269] width 477 height 428
click at [644, 56] on div "Patterns" at bounding box center [648, 70] width 46 height 30
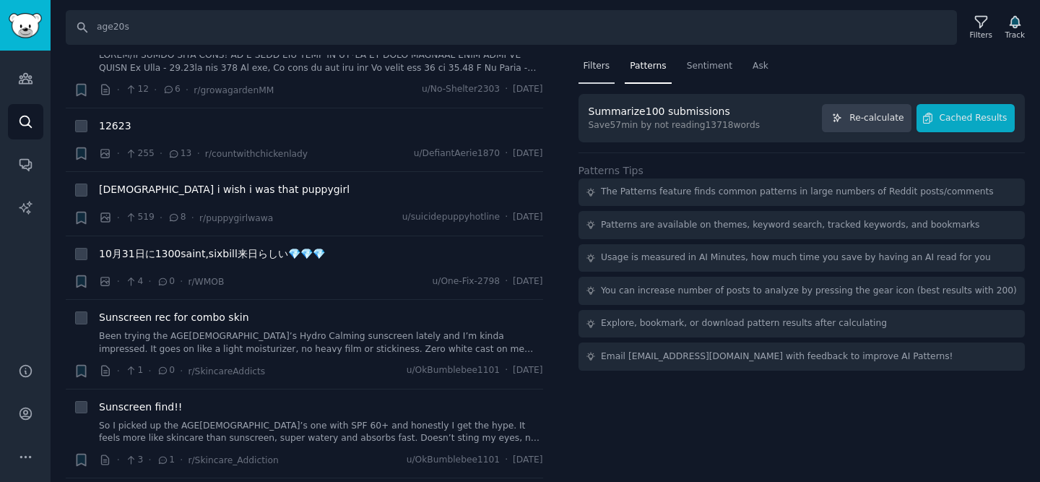
click at [609, 69] on span "Filters" at bounding box center [597, 66] width 27 height 13
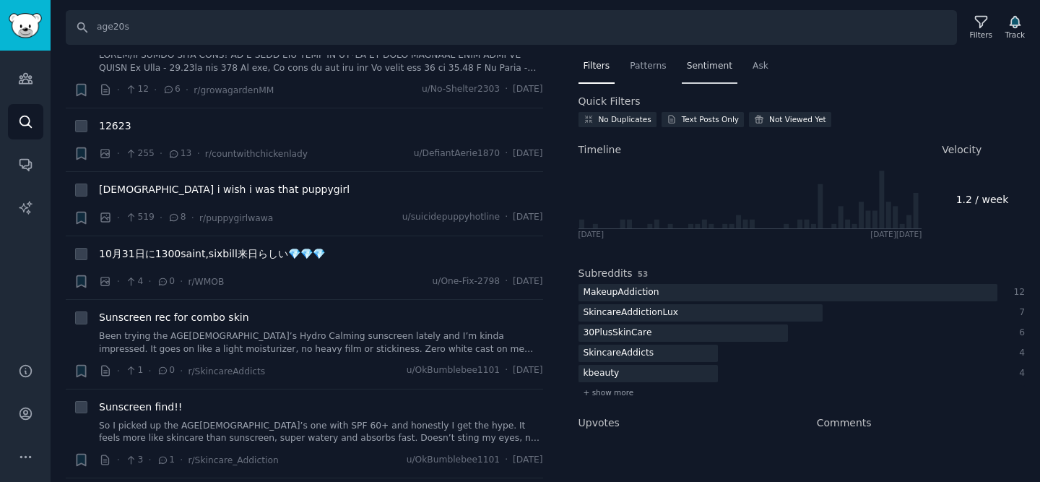
click at [701, 69] on span "Sentiment" at bounding box center [710, 66] width 46 height 13
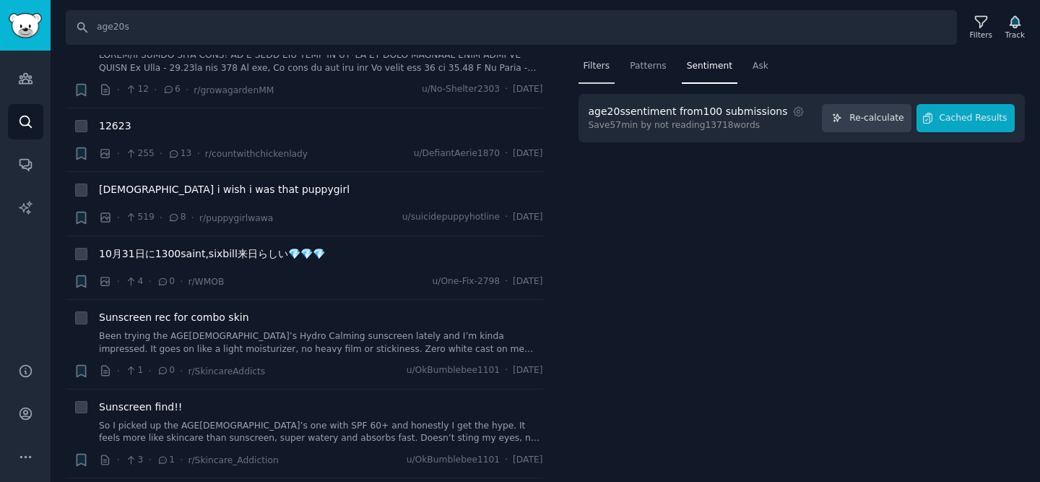
click at [597, 69] on span "Filters" at bounding box center [597, 66] width 27 height 13
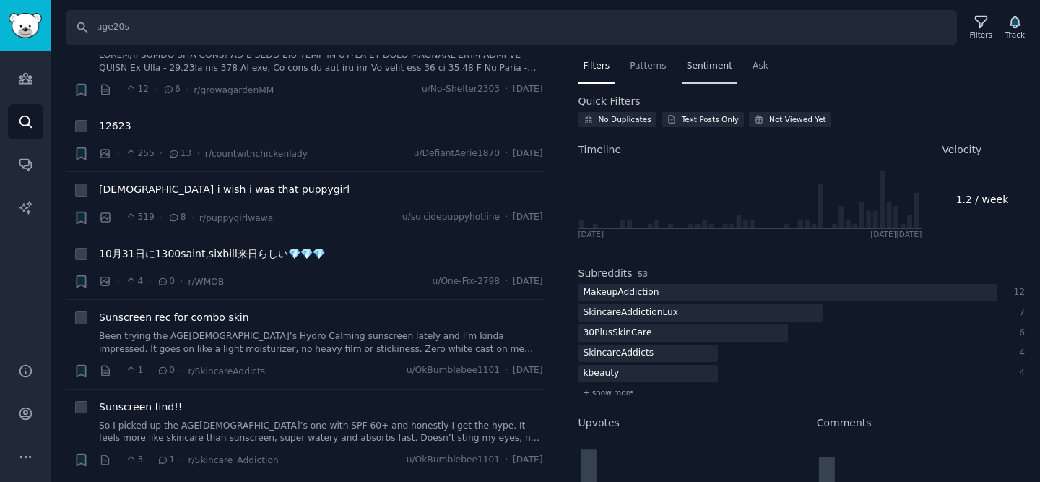
click at [690, 66] on span "Sentiment" at bounding box center [710, 66] width 46 height 13
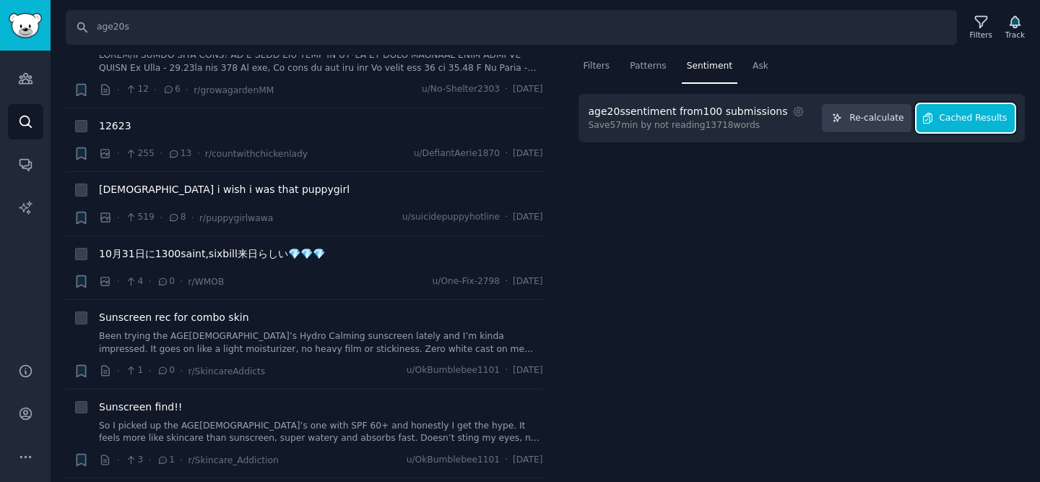
click at [943, 128] on button "Cached Results" at bounding box center [966, 118] width 98 height 28
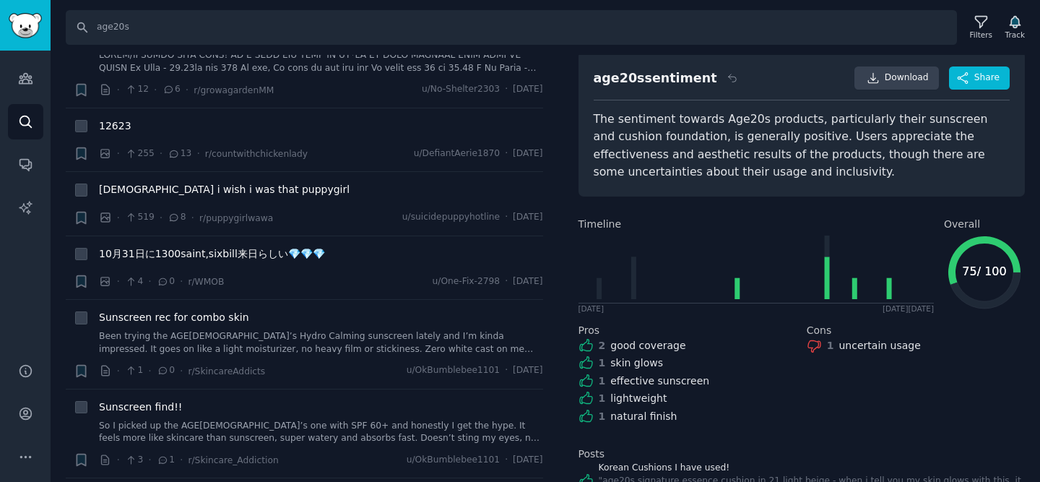
scroll to position [46, 0]
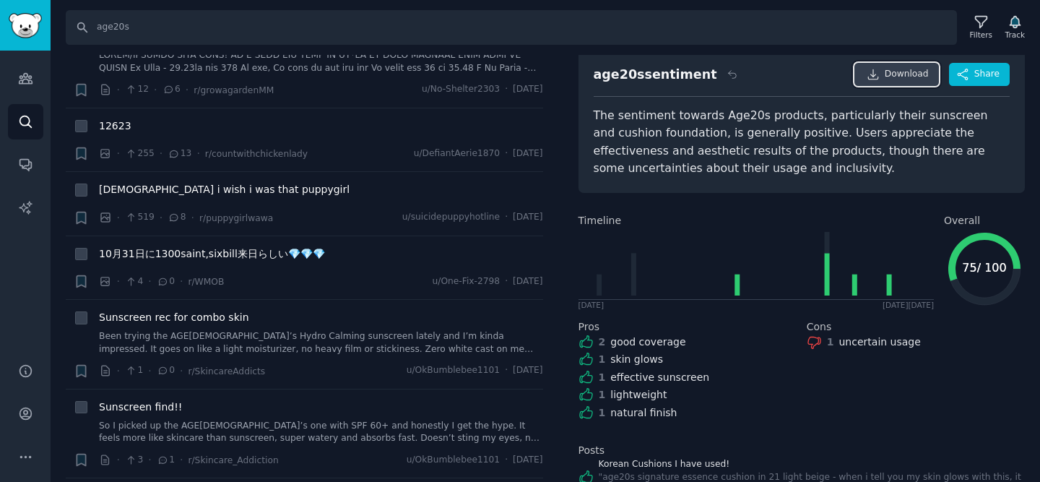
click at [923, 70] on span "Download" at bounding box center [907, 74] width 44 height 13
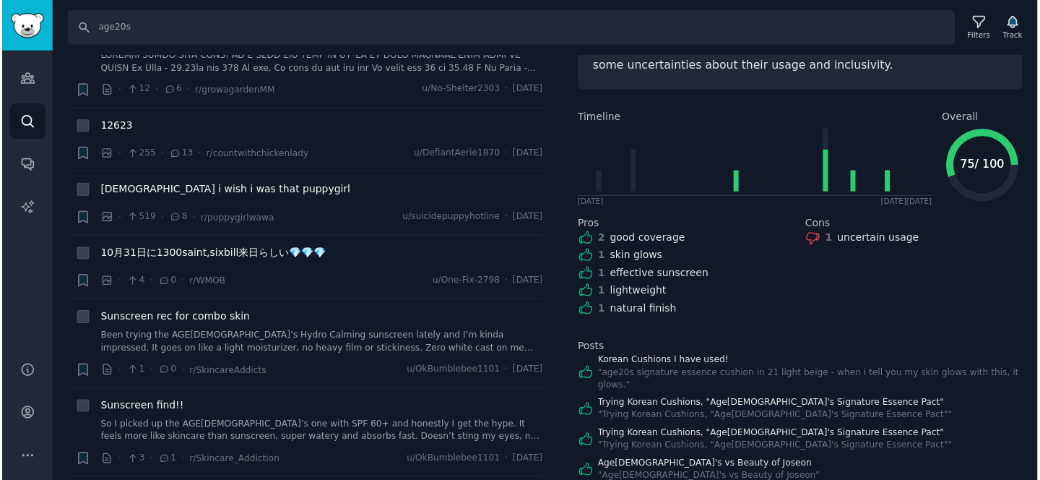
scroll to position [0, 0]
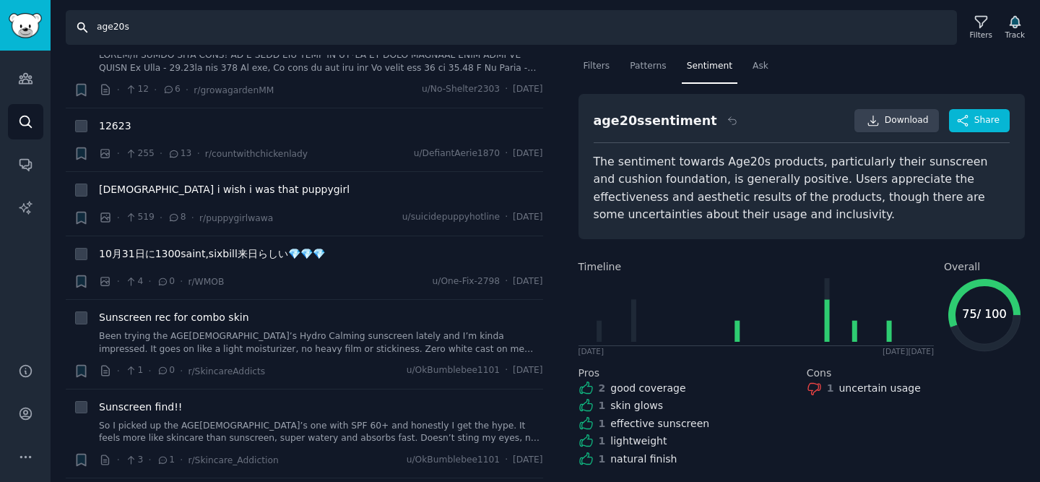
click at [377, 20] on input "age20s" at bounding box center [511, 27] width 891 height 35
click at [27, 134] on link "Search" at bounding box center [25, 121] width 35 height 35
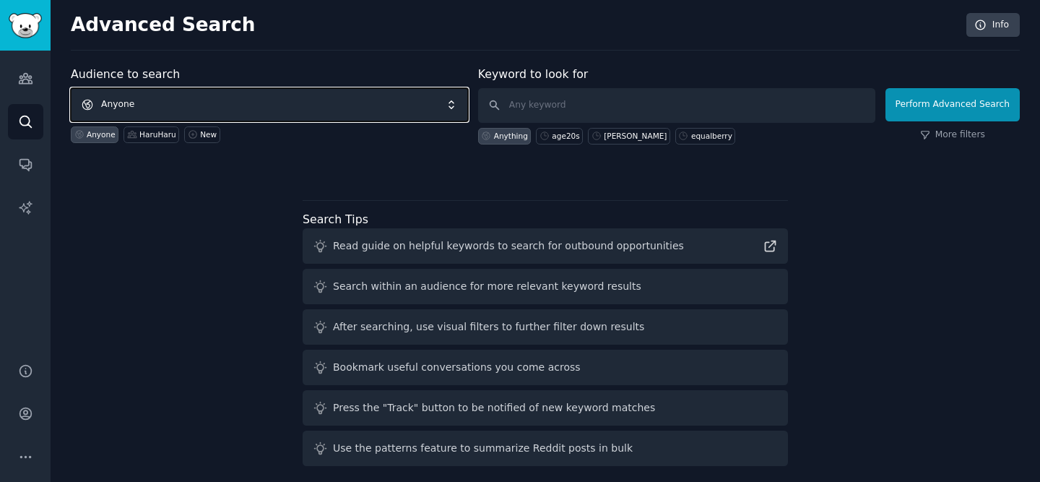
click at [191, 105] on span "Anyone" at bounding box center [269, 104] width 397 height 33
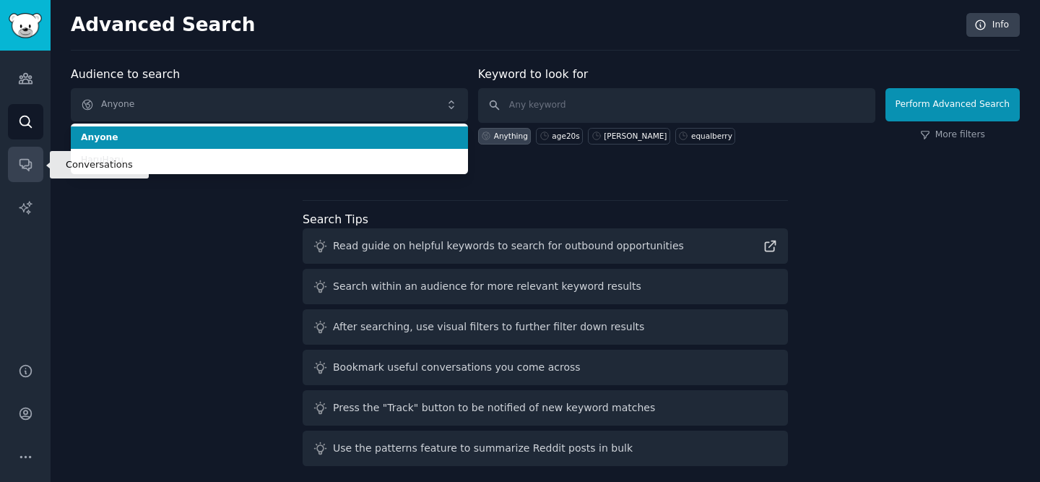
click at [14, 171] on link "Conversations" at bounding box center [25, 164] width 35 height 35
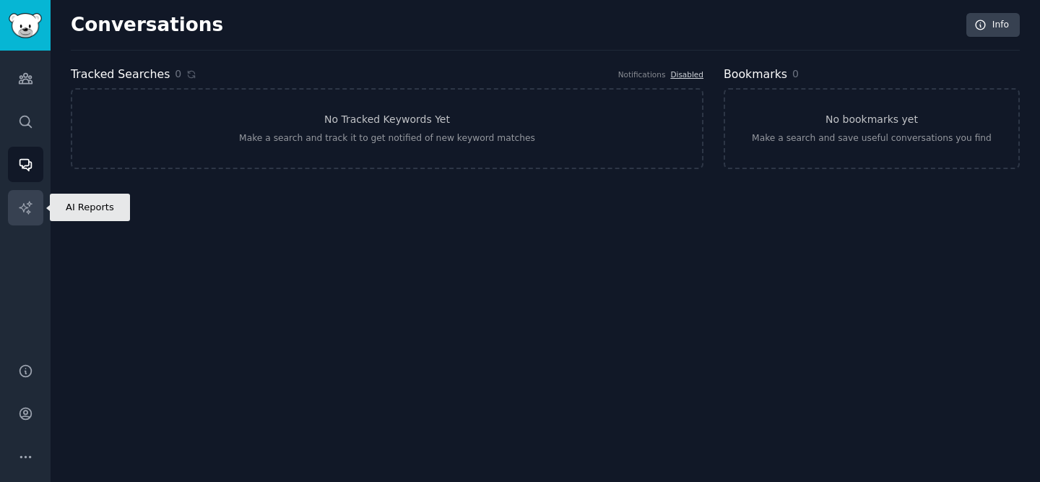
click at [30, 206] on icon "Sidebar" at bounding box center [25, 207] width 15 height 15
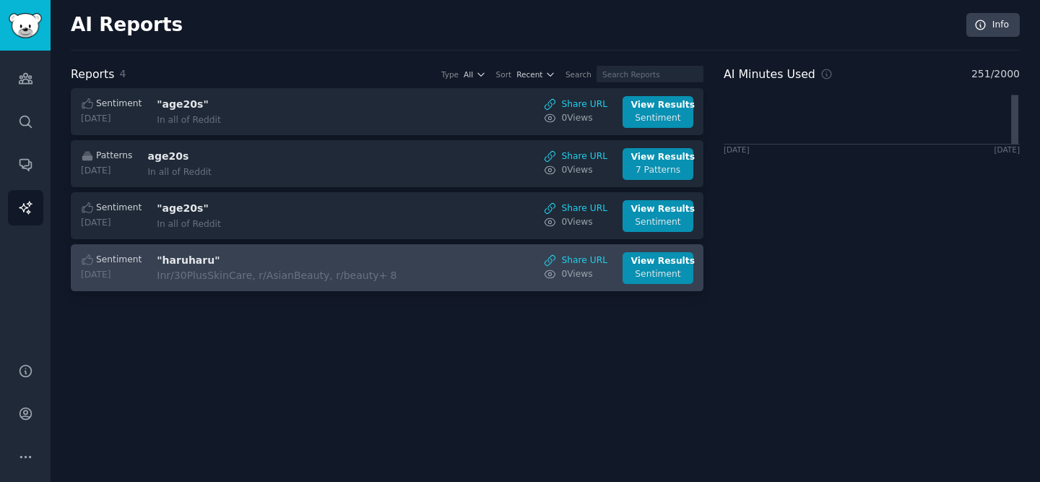
click at [235, 259] on h3 ""haruharu"" at bounding box center [278, 260] width 243 height 15
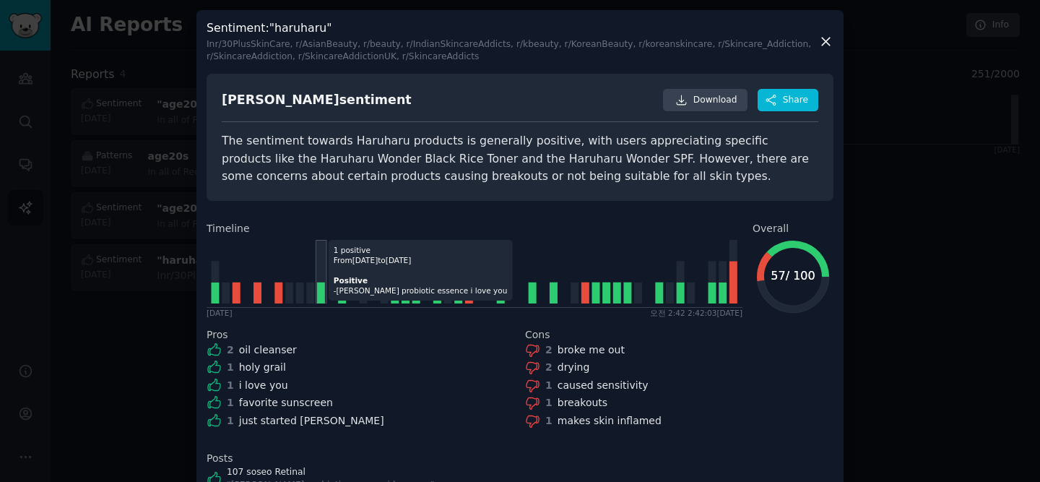
click at [322, 298] on icon at bounding box center [321, 292] width 8 height 21
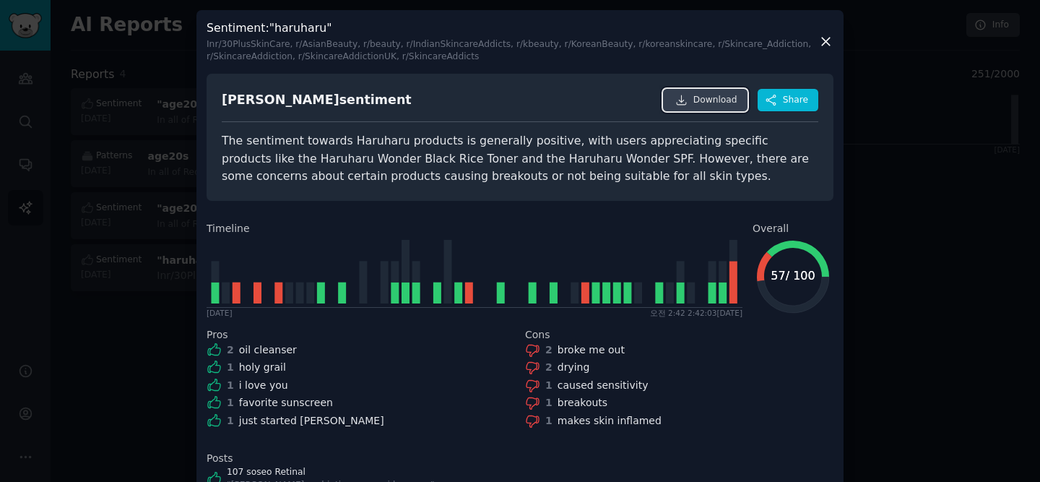
click at [717, 109] on link "Download" at bounding box center [705, 100] width 85 height 23
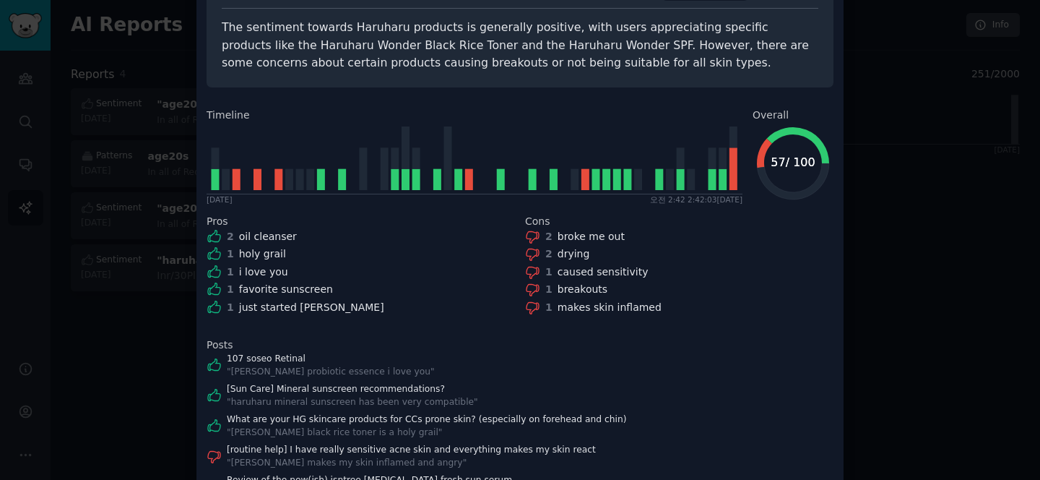
scroll to position [178, 0]
